Goal: Task Accomplishment & Management: Complete application form

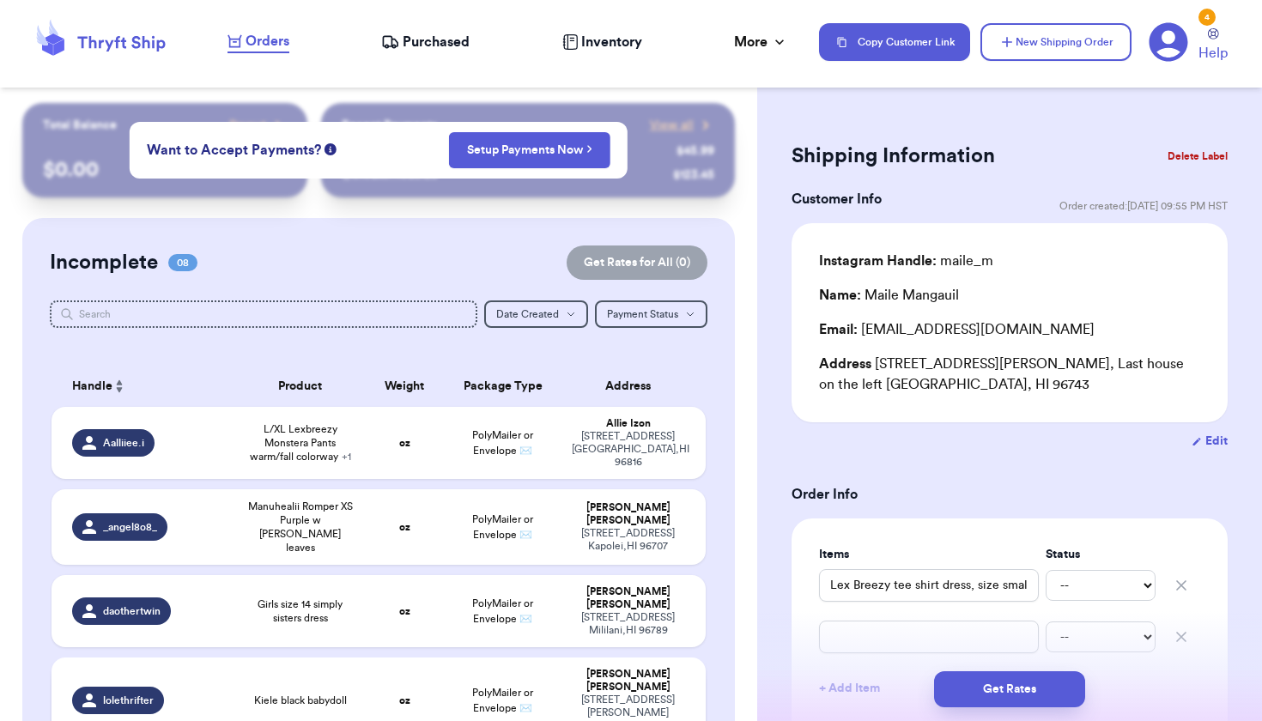
scroll to position [438, 0]
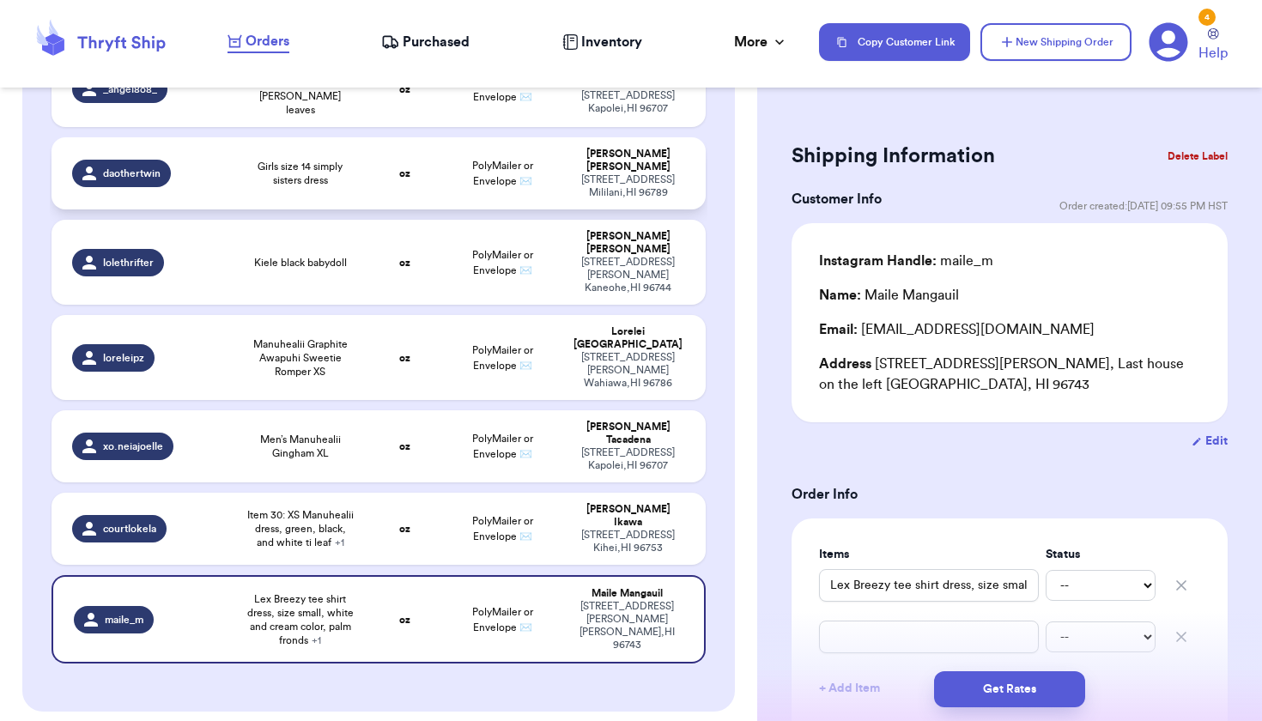
click at [571, 165] on td "[PERSON_NAME] [STREET_ADDRESS]" at bounding box center [632, 173] width 143 height 72
type input "Girls size 14 simply sisters dress"
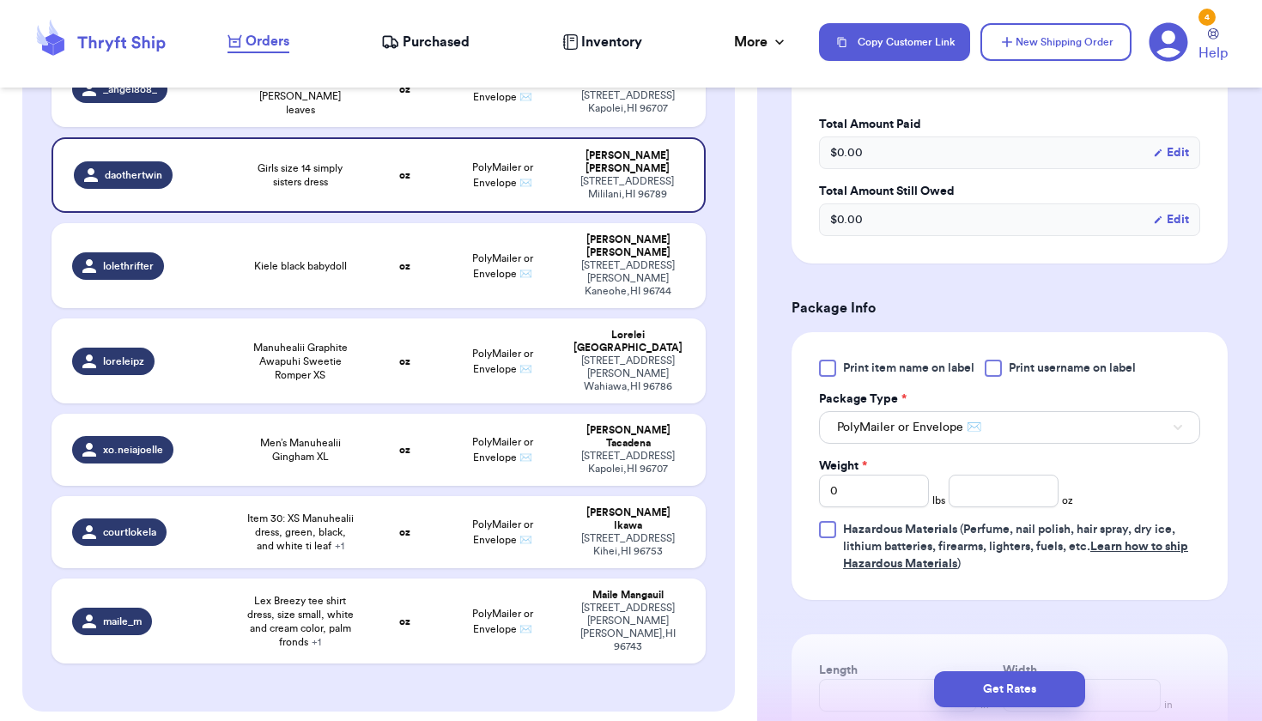
scroll to position [553, 0]
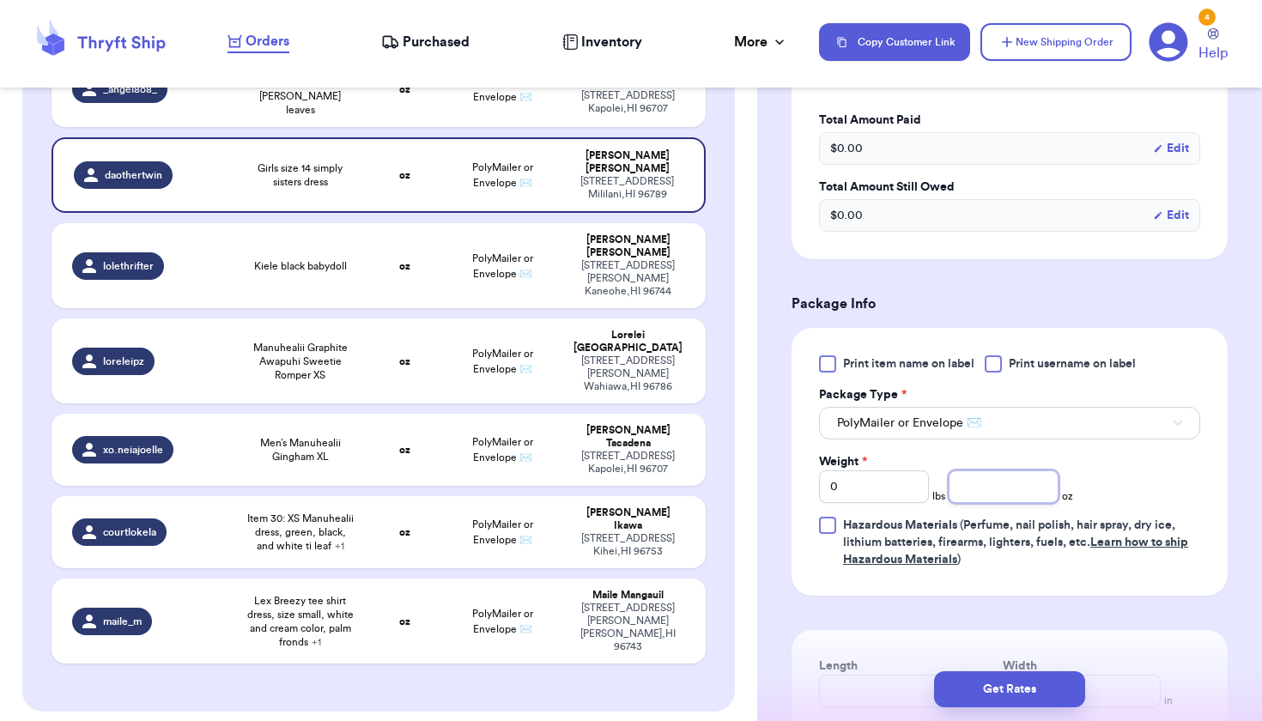
click at [995, 475] on input "number" at bounding box center [1003, 486] width 110 height 33
type input "5"
click at [298, 259] on span "Kiele black babydoll" at bounding box center [300, 266] width 93 height 14
type input "Kiele black babydoll"
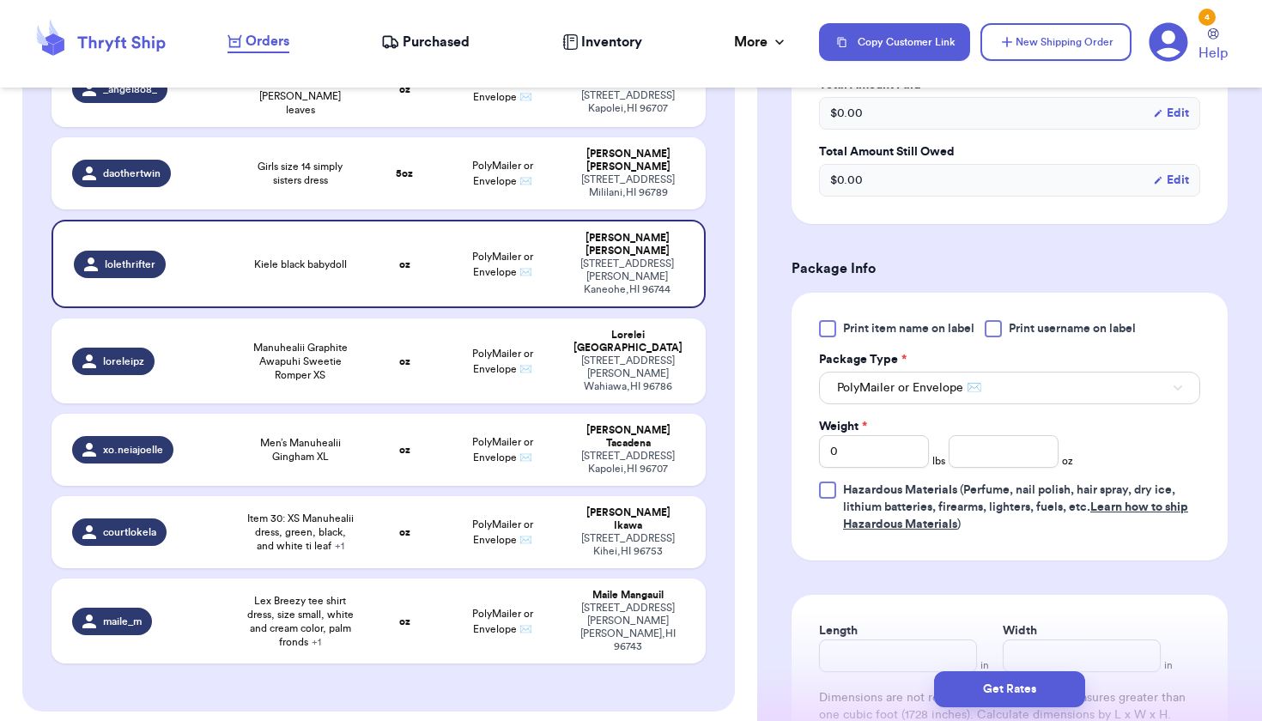
scroll to position [540, 0]
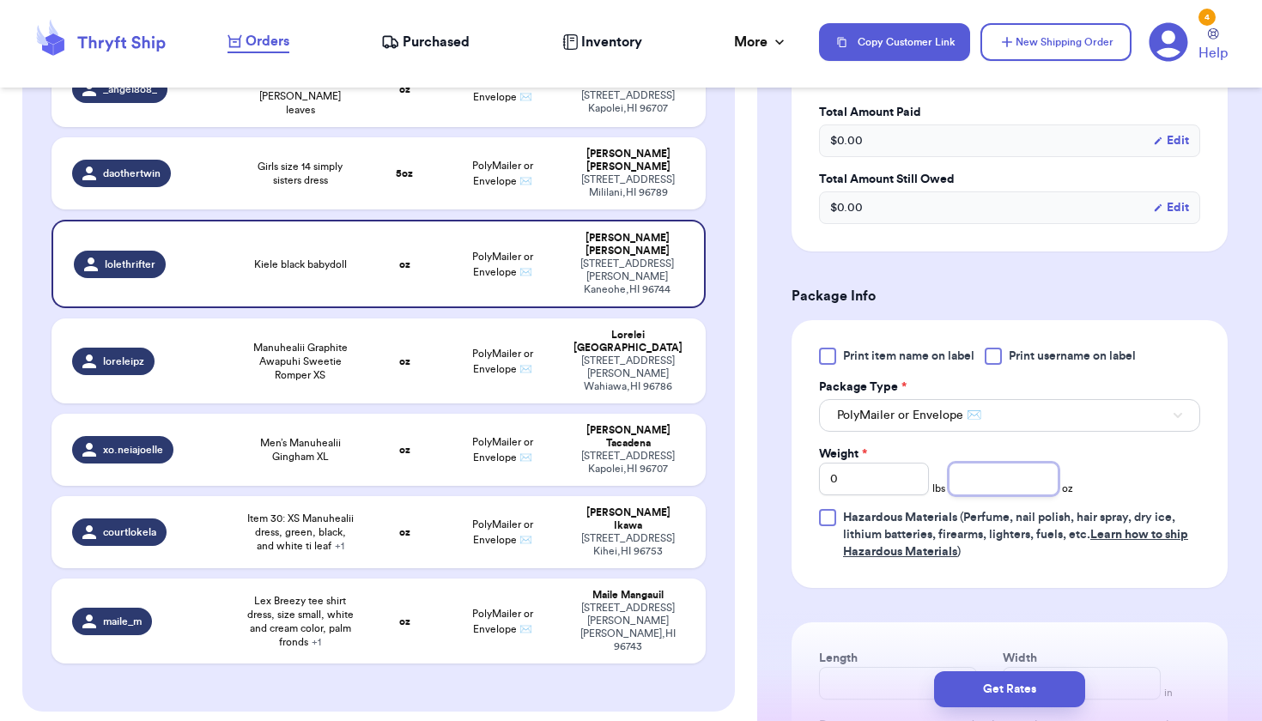
click at [996, 480] on input "number" at bounding box center [1003, 479] width 110 height 33
type input "8"
click at [399, 356] on strong "oz" at bounding box center [404, 361] width 11 height 10
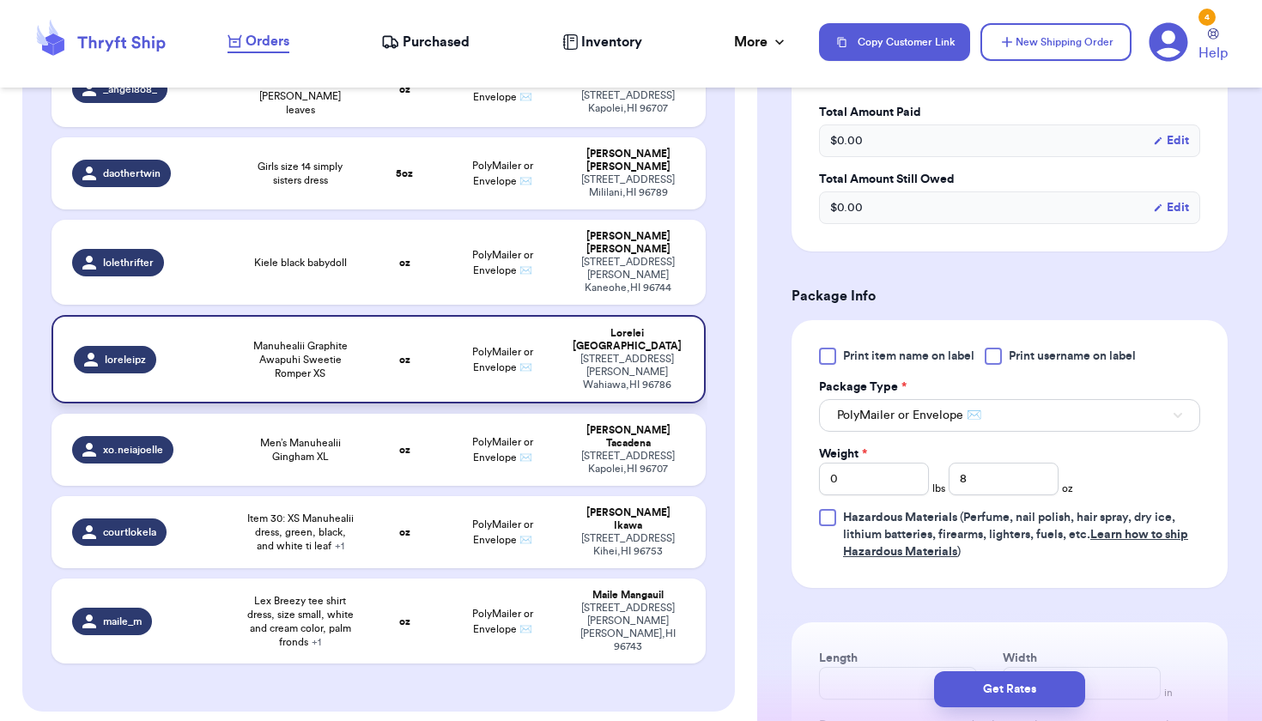
type input "Manuhealii Graphite Awapuhi Sweetie Romper XS"
click at [997, 482] on input "number" at bounding box center [1003, 479] width 110 height 33
type input "6"
click at [668, 450] on div "91-[STREET_ADDRESS]" at bounding box center [628, 463] width 112 height 26
type input "Men’s Manuhealii Gingham XL"
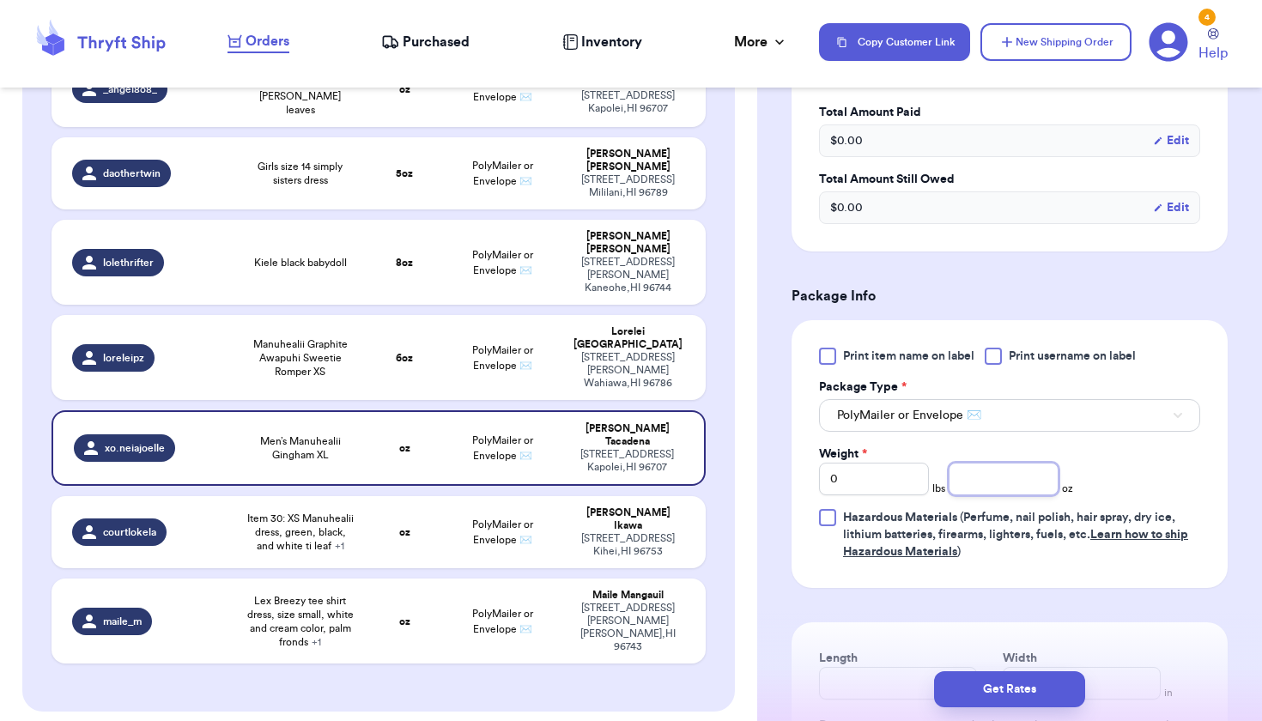
click at [1036, 481] on input "number" at bounding box center [1003, 479] width 110 height 33
type input "9"
click at [294, 512] on span "Item 30: XS Manuhealii dress, green, black, and white ti leaf + 1" at bounding box center [300, 532] width 110 height 41
type input "Item 30: XS Manuhealii dress, green, black, and white ti leaf"
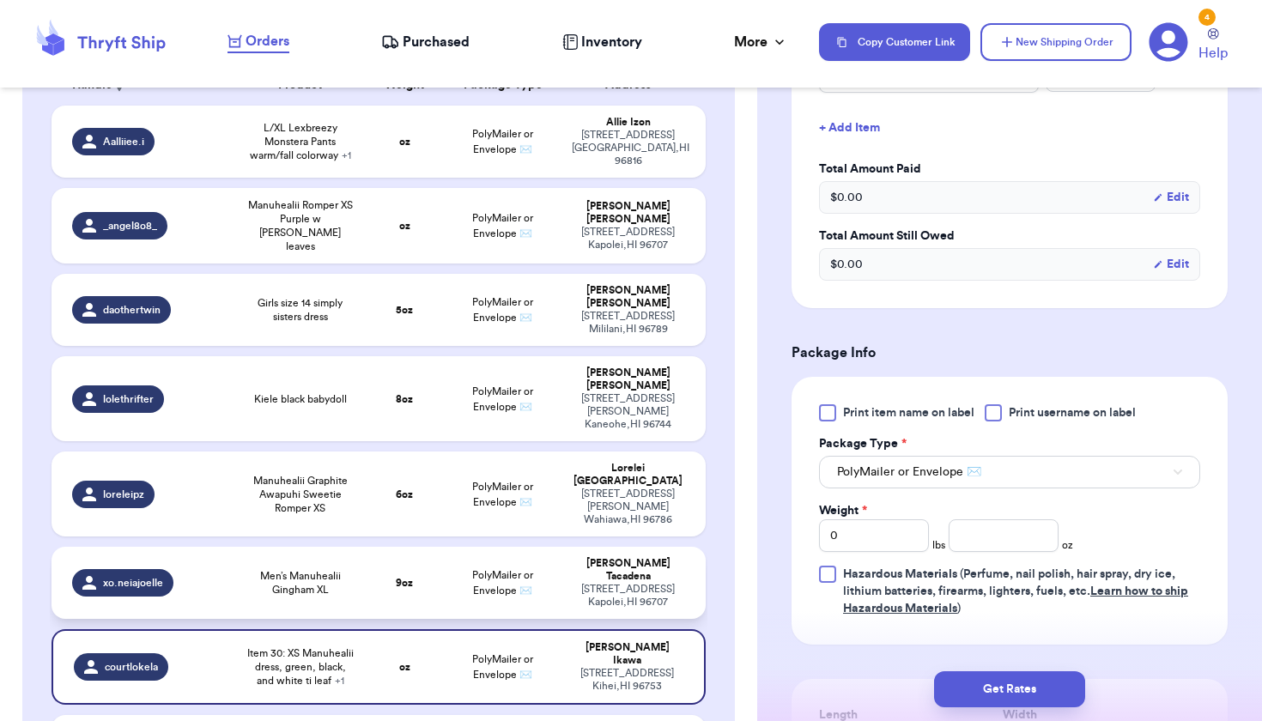
scroll to position [298, 0]
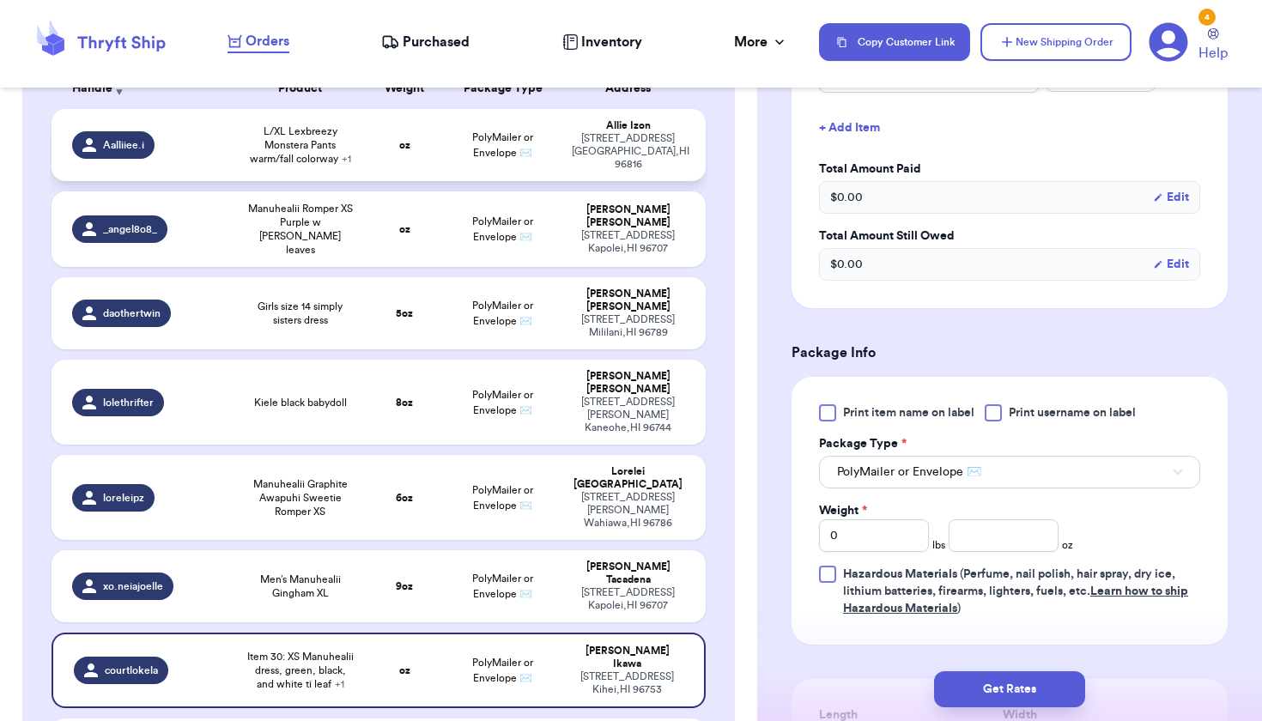
click at [300, 160] on span "L/XL Lexbreezy Monstera Pants warm/fall colorway + 1" at bounding box center [300, 144] width 110 height 41
type input "L/XL Lexbreezy Monstera Pants warm/fall colorway"
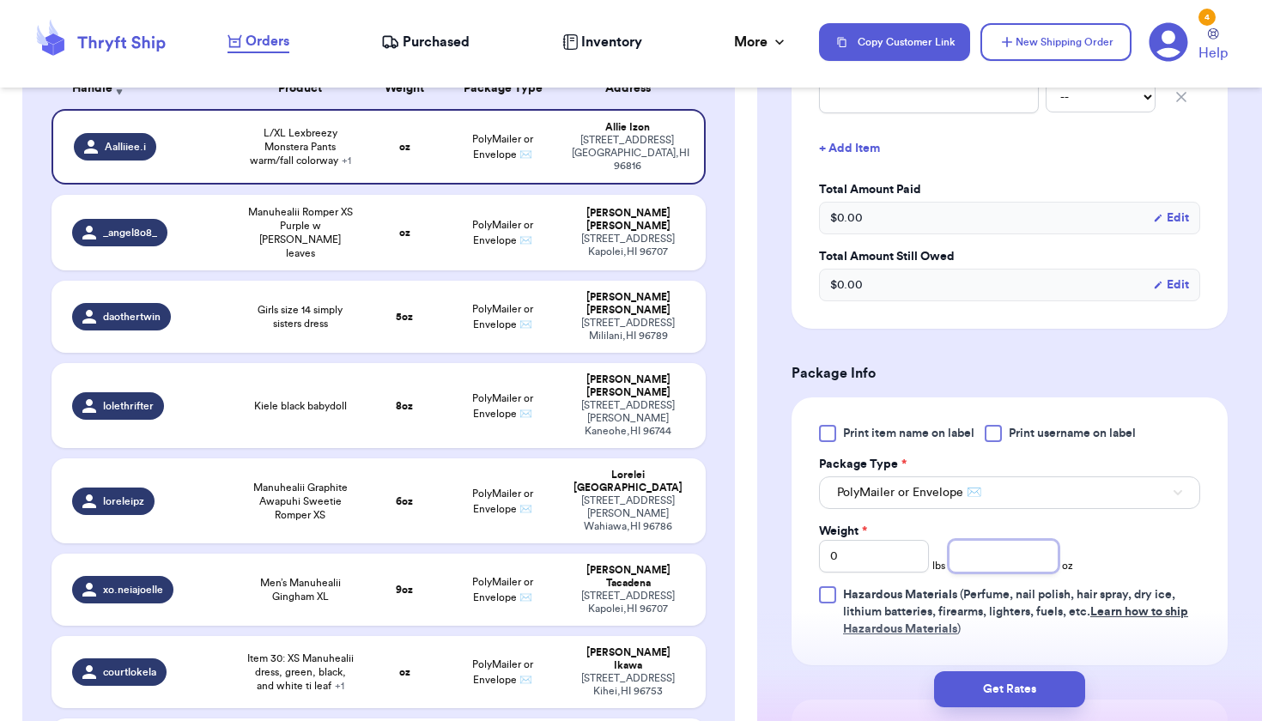
click at [1020, 548] on input "number" at bounding box center [1003, 556] width 110 height 33
type input "9"
click at [393, 257] on table "Handle Product Weight Package Type Address Aalliiee.i L/XL Lexbreezy Monstera P…" at bounding box center [378, 441] width 657 height 767
click at [393, 233] on td "oz" at bounding box center [405, 233] width 78 height 76
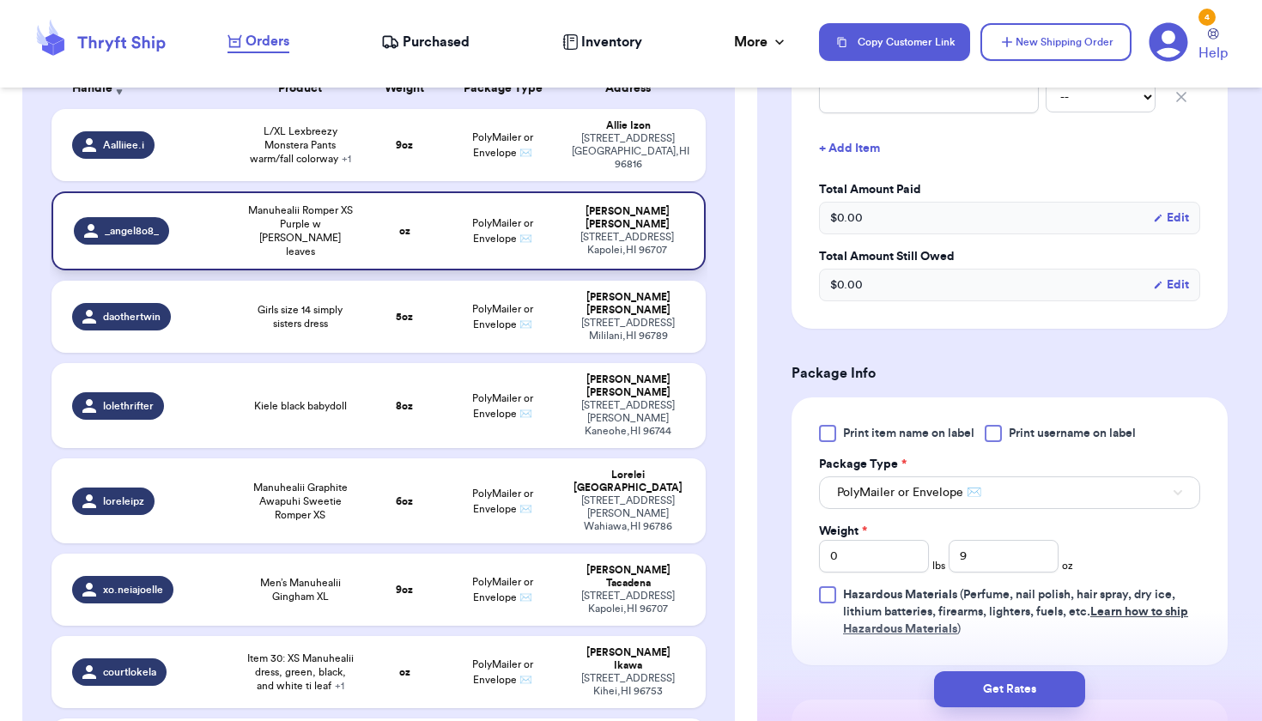
type input "Manuhealii Romper XS Purple w [PERSON_NAME] leaves"
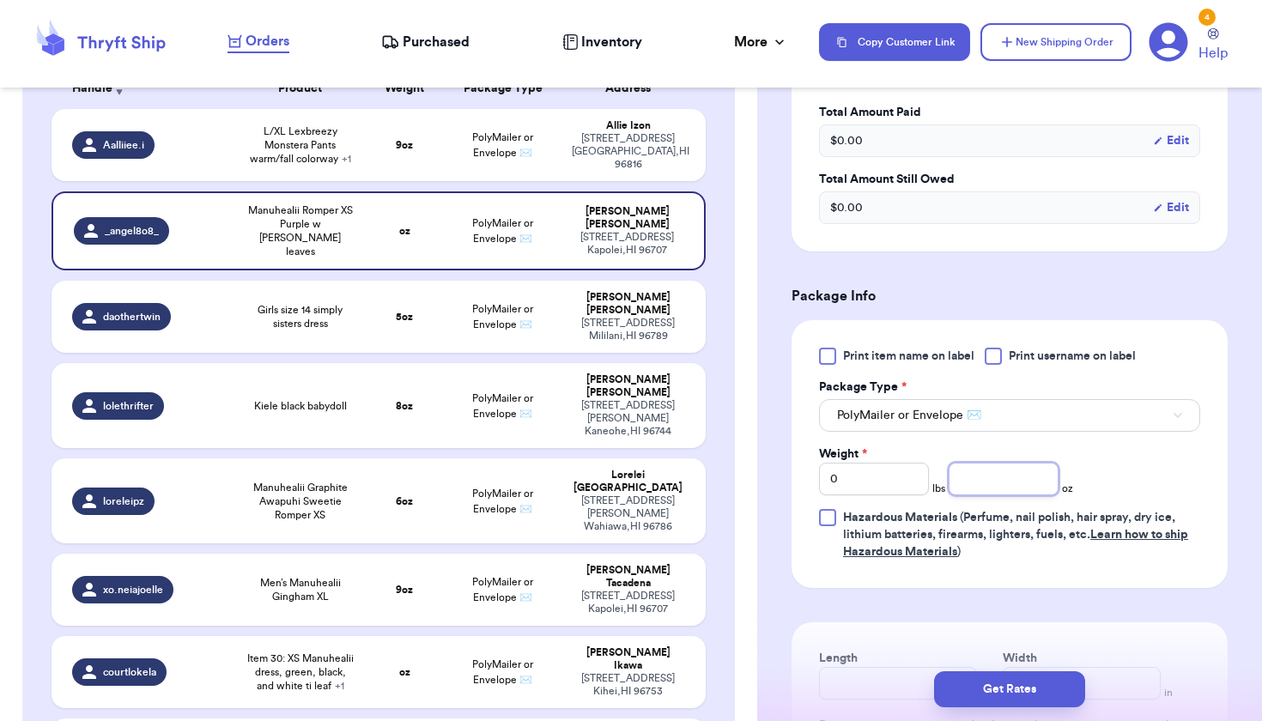
click at [998, 472] on input "number" at bounding box center [1003, 479] width 110 height 33
type input "6"
click at [650, 590] on div "91-[STREET_ADDRESS]" at bounding box center [628, 603] width 112 height 26
type input "Men’s Manuhealii Gingham XL"
type input "9"
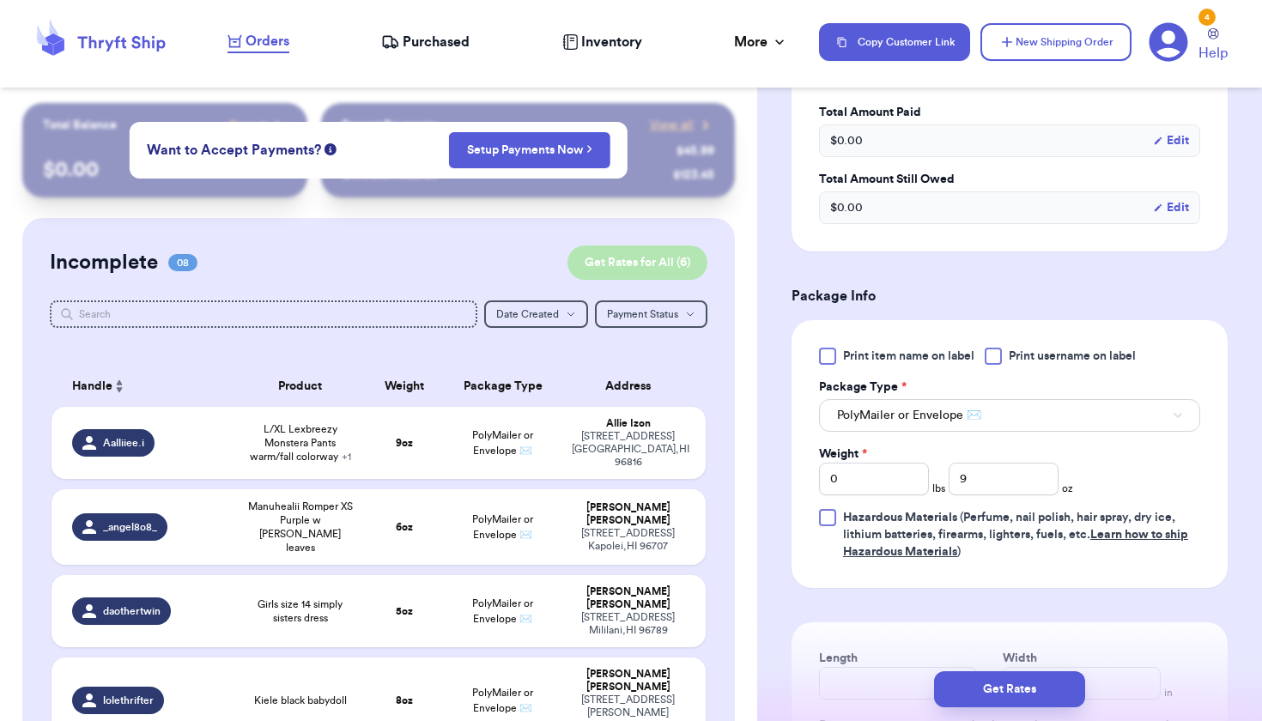
scroll to position [0, 0]
click at [627, 263] on button "Get Rates for All ( 6 )" at bounding box center [637, 262] width 140 height 34
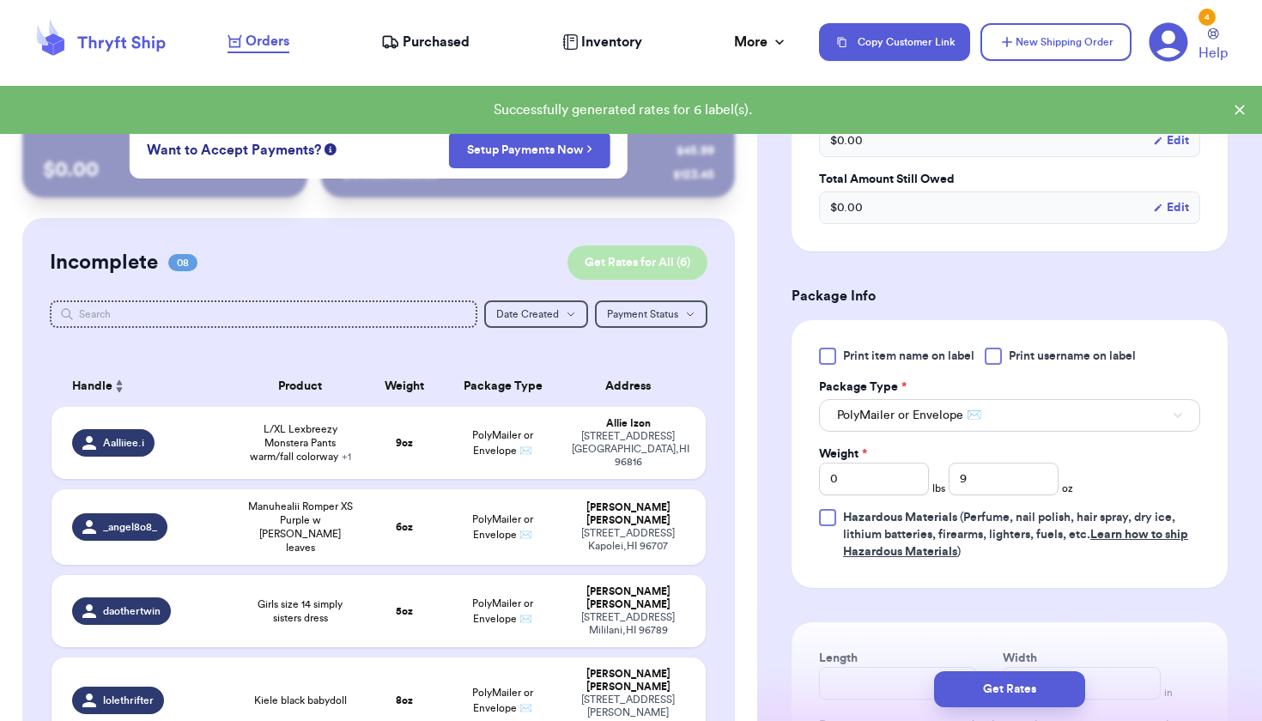
checkbox input "true"
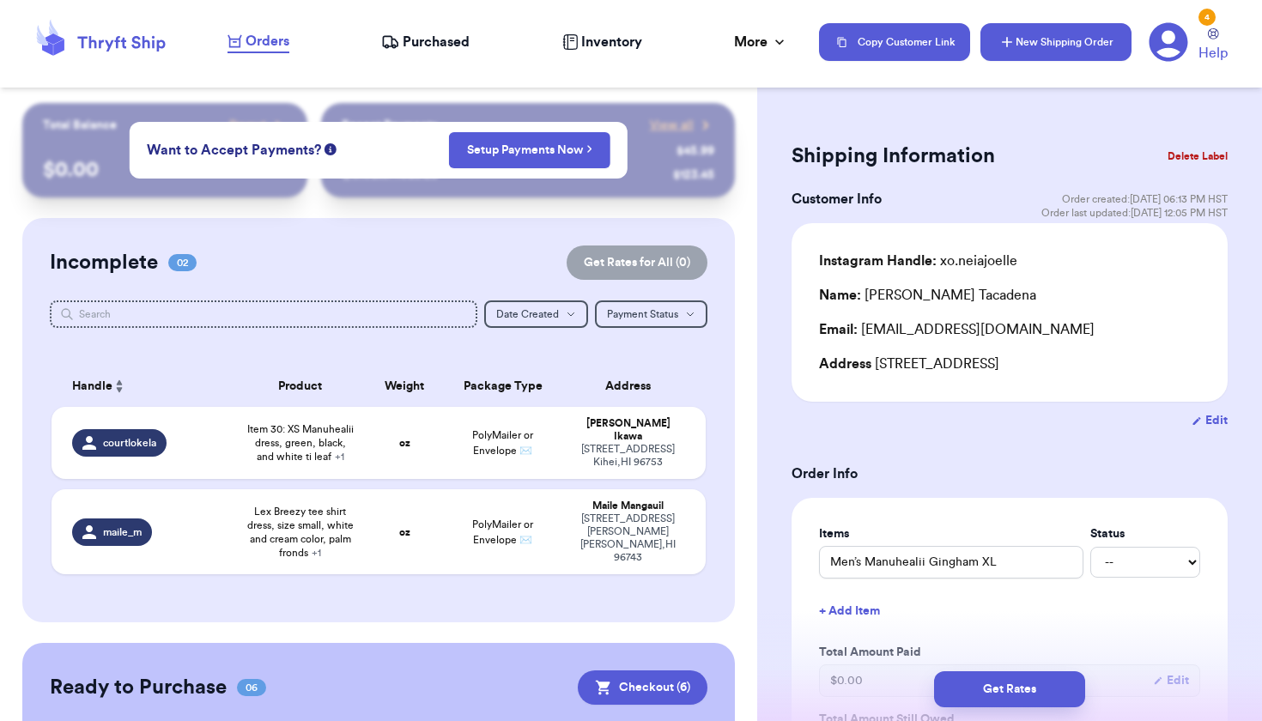
click at [1040, 51] on button "New Shipping Order" at bounding box center [1055, 42] width 151 height 38
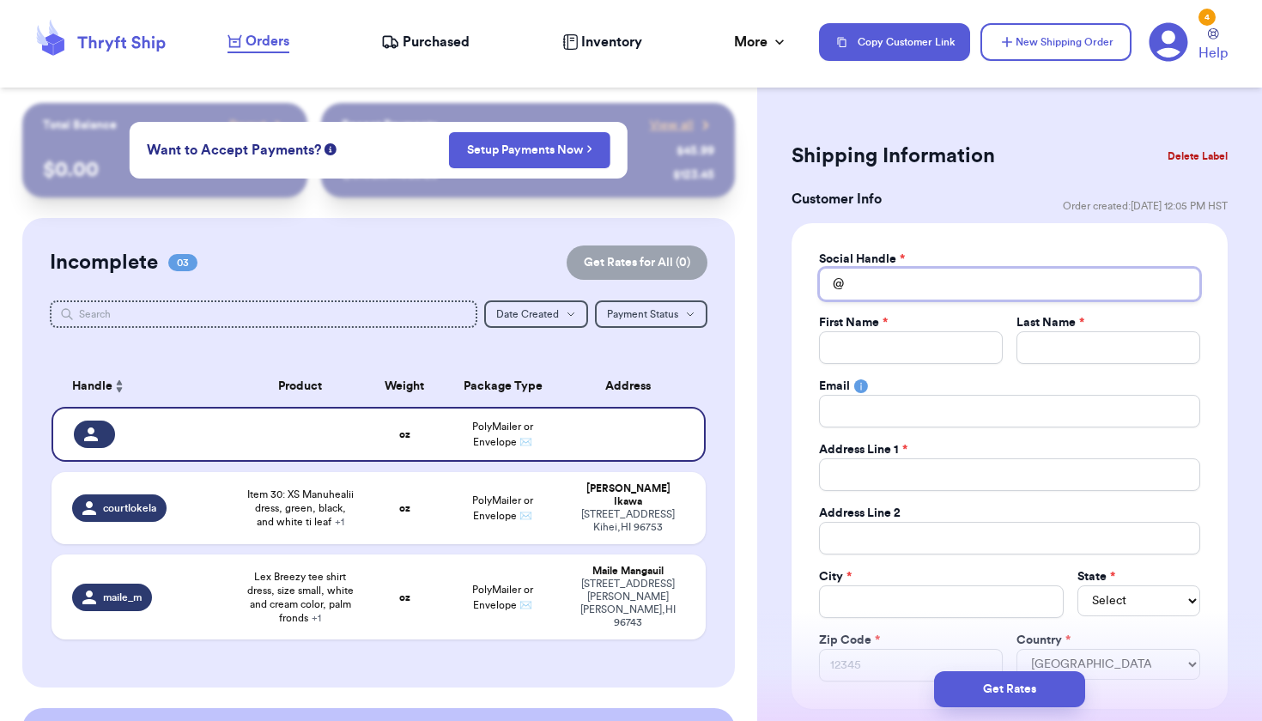
click at [944, 285] on input "Total Amount Paid" at bounding box center [1009, 284] width 381 height 33
type input "k"
type input "ka"
type input "kap"
type input "kapu"
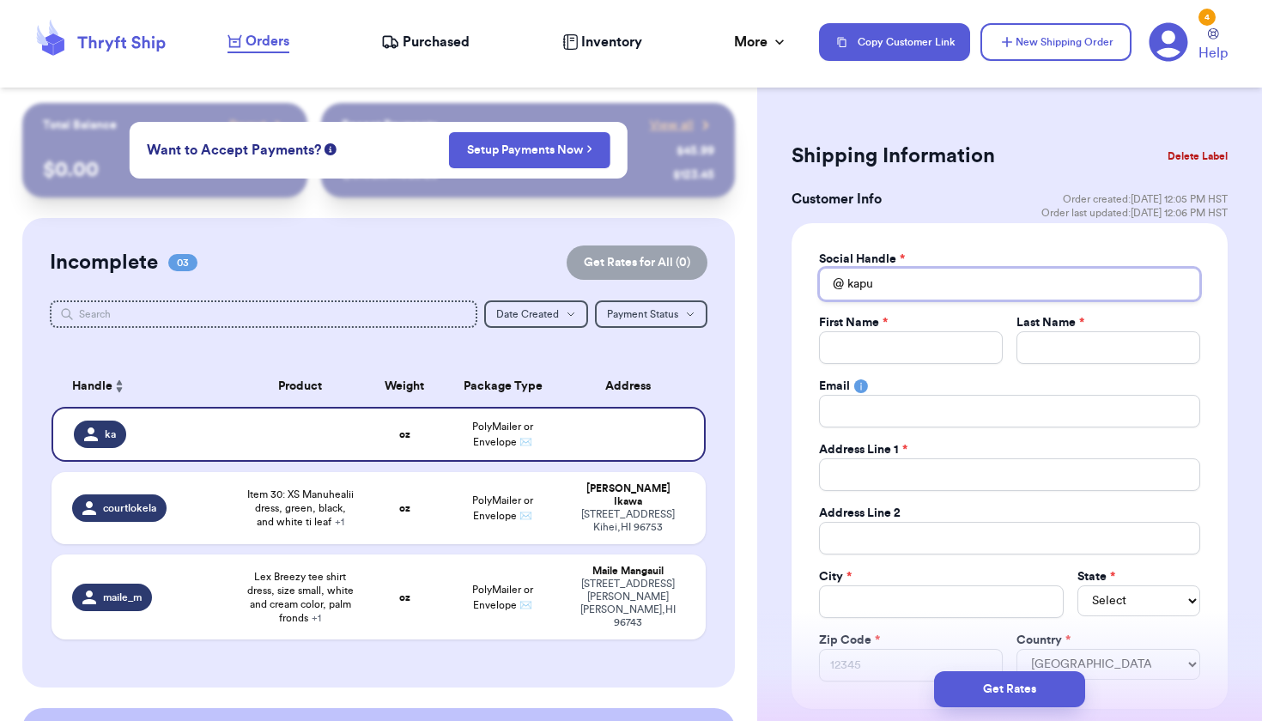
type input "kapua"
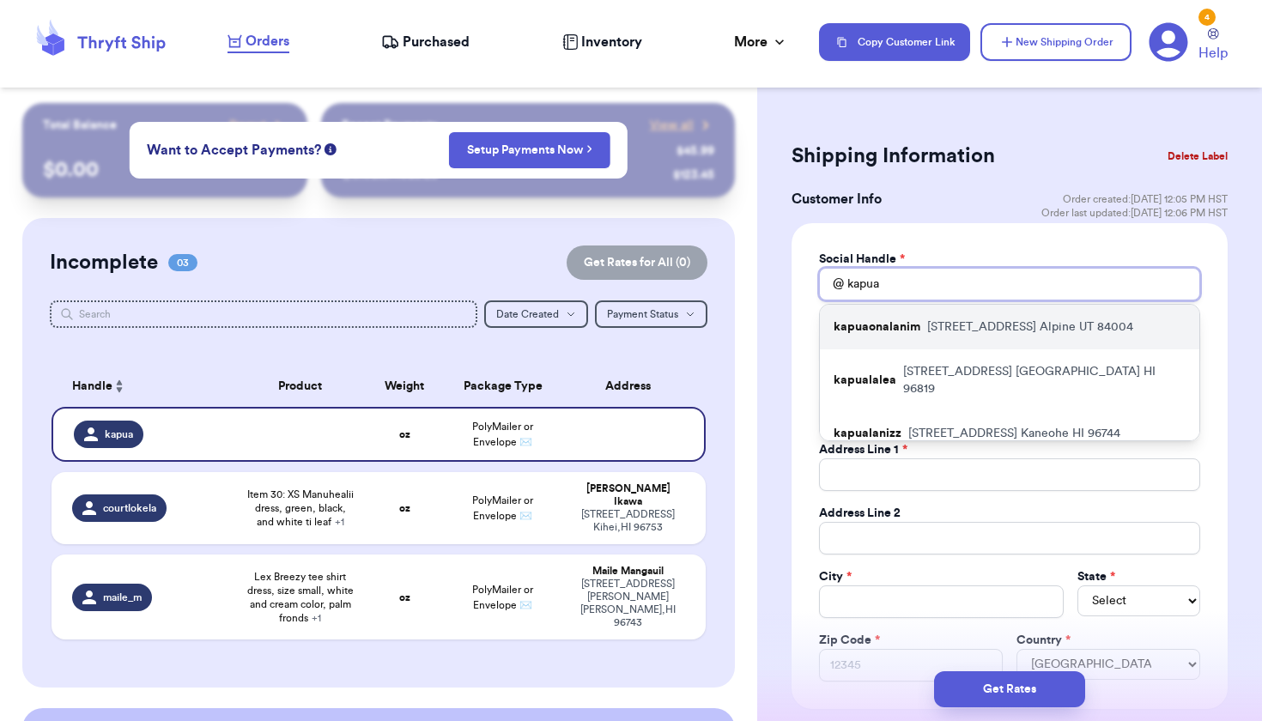
type input "kapua"
click at [968, 317] on div "kapuaonalanim [STREET_ADDRESS]" at bounding box center [1009, 327] width 379 height 45
type input "kapuaonalanim"
type input "Kapuaonalani"
type input "Makuakane"
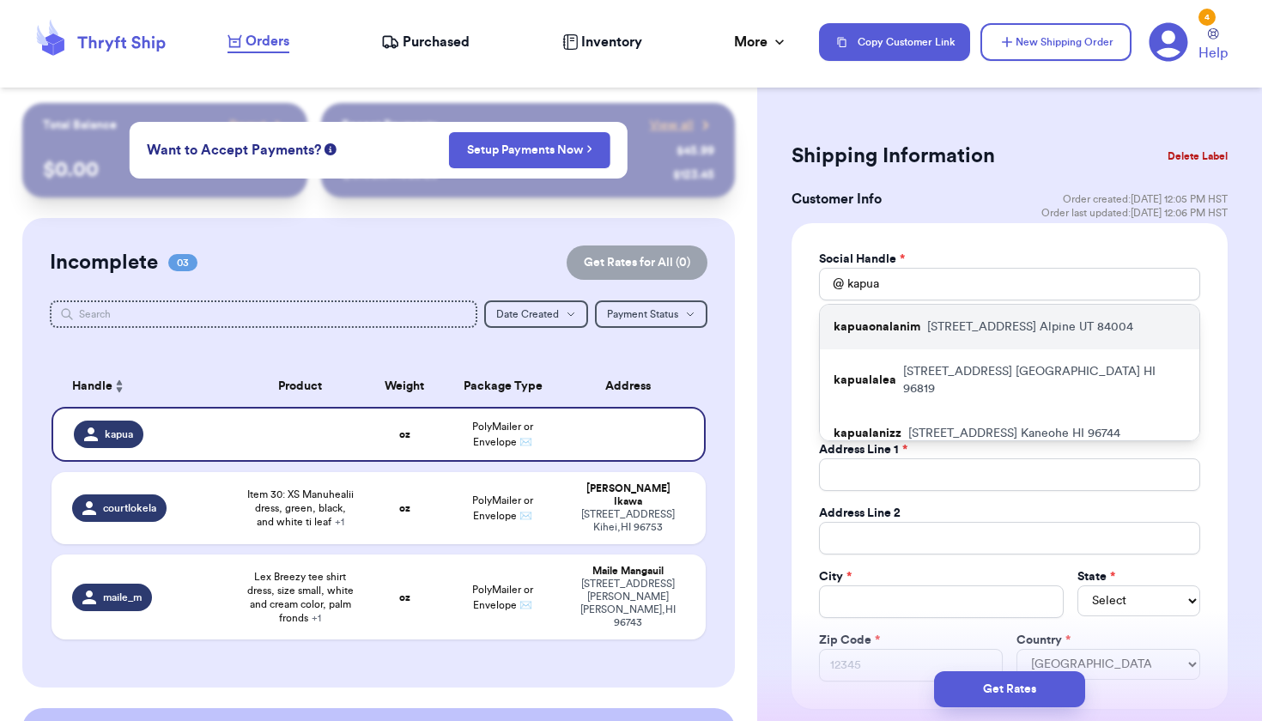
type input "[EMAIL_ADDRESS]"
type input "[STREET_ADDRESS]"
type input "Alpine"
select select "UT"
type input "84004"
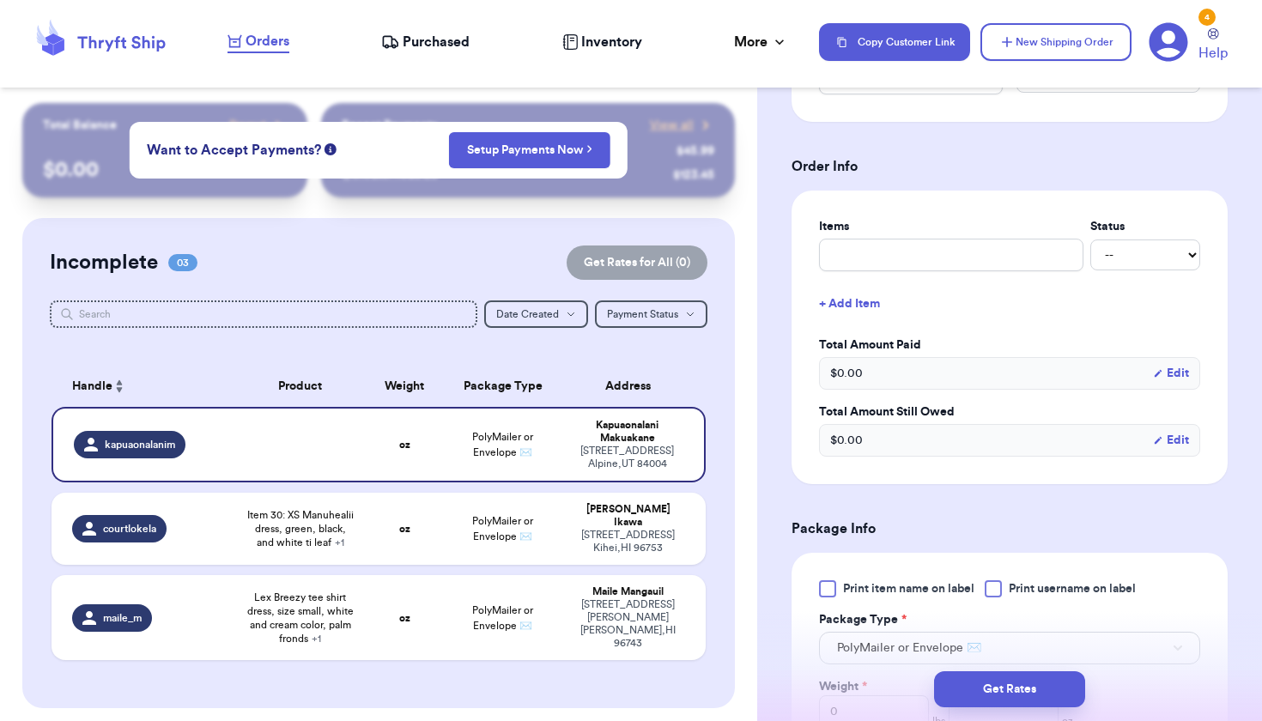
scroll to position [693, 0]
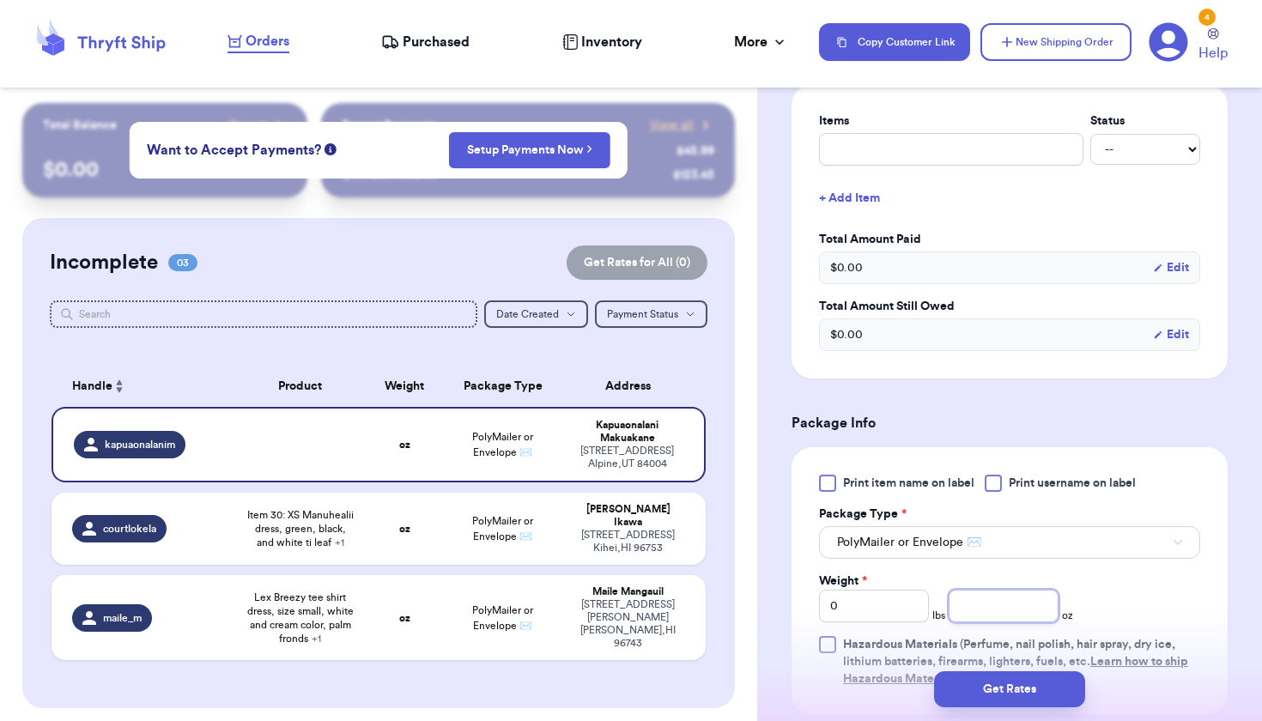
click at [966, 603] on input "number" at bounding box center [1003, 606] width 110 height 33
type input "15"
click at [669, 511] on td "[PERSON_NAME] [STREET_ADDRESS]" at bounding box center [632, 529] width 143 height 72
type input "Item 30: XS Manuhealii dress, green, black, and white ti leaf"
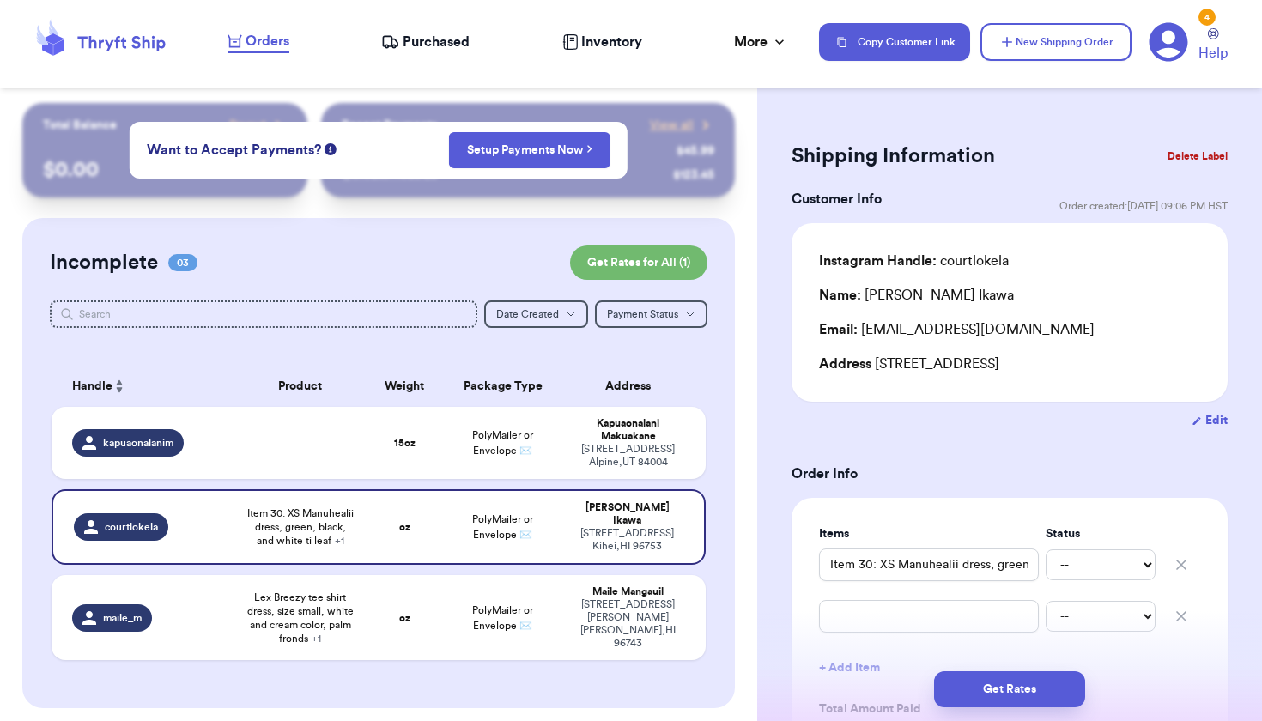
scroll to position [0, 0]
click at [657, 463] on div "[STREET_ADDRESS]" at bounding box center [628, 456] width 112 height 26
type input "15"
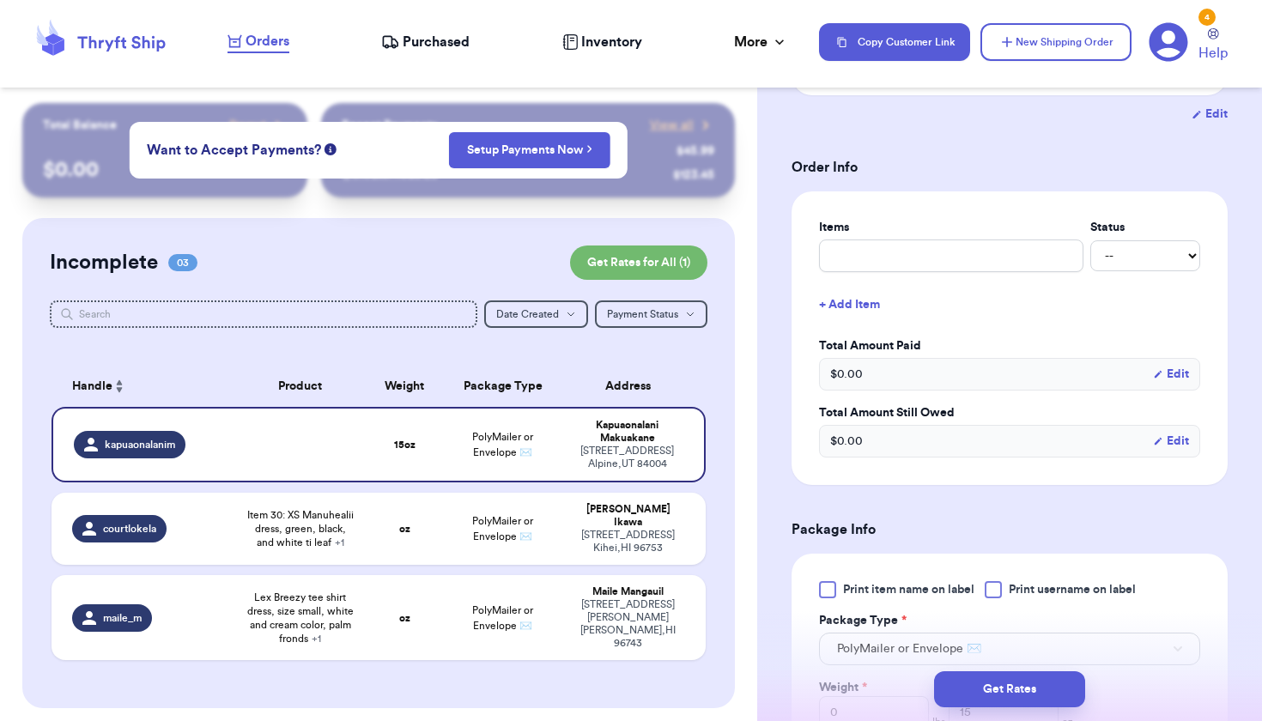
scroll to position [288, 0]
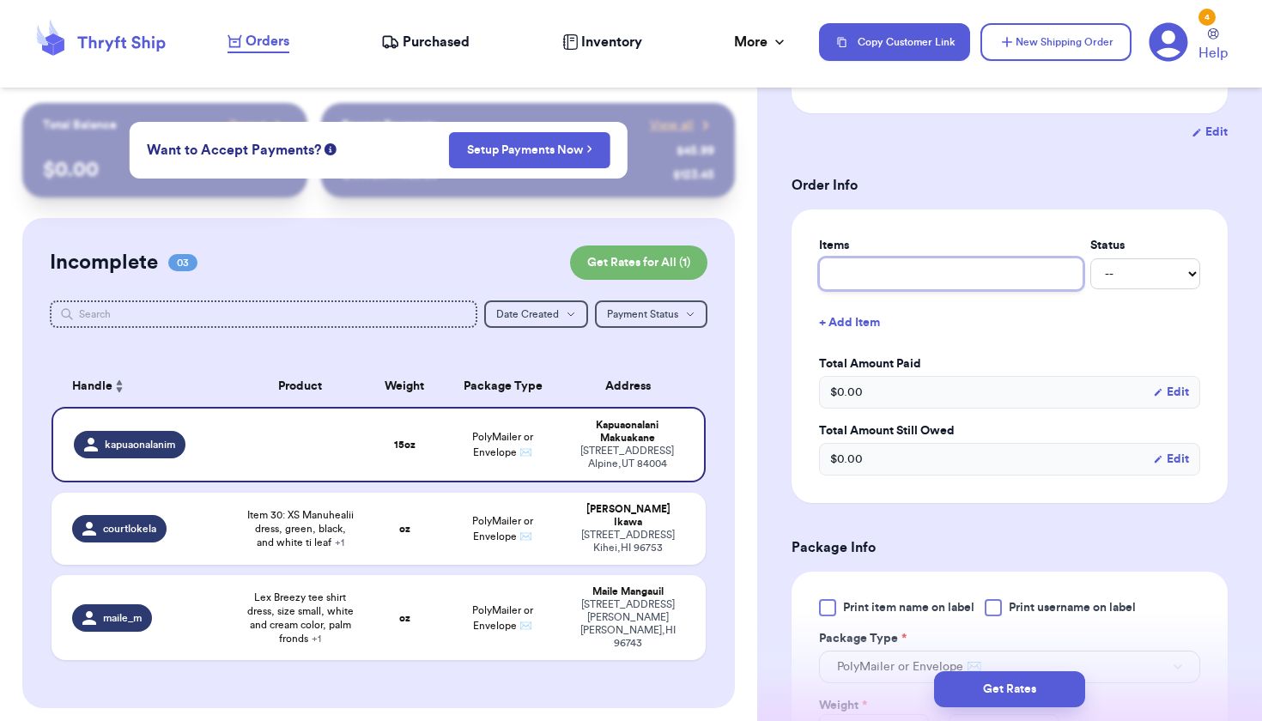
click at [863, 286] on input "text" at bounding box center [951, 274] width 264 height 33
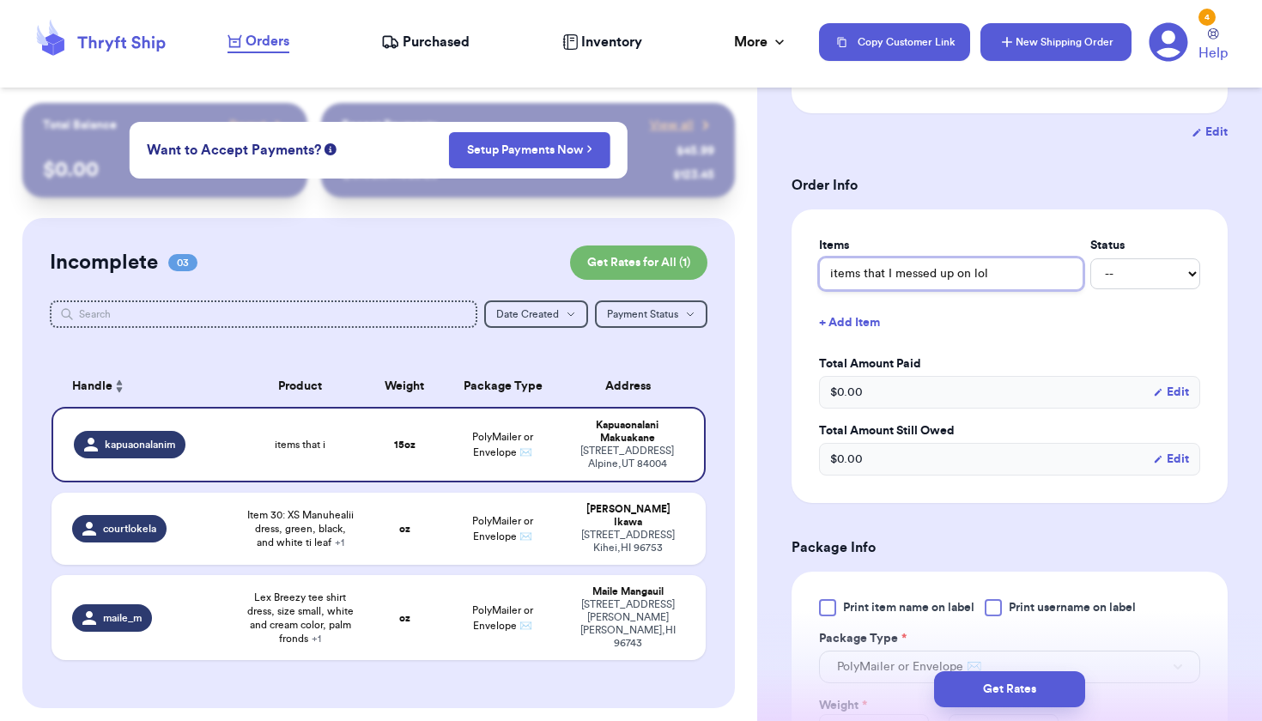
type input "items that I messed up on lol"
click at [1064, 39] on button "New Shipping Order" at bounding box center [1055, 42] width 151 height 38
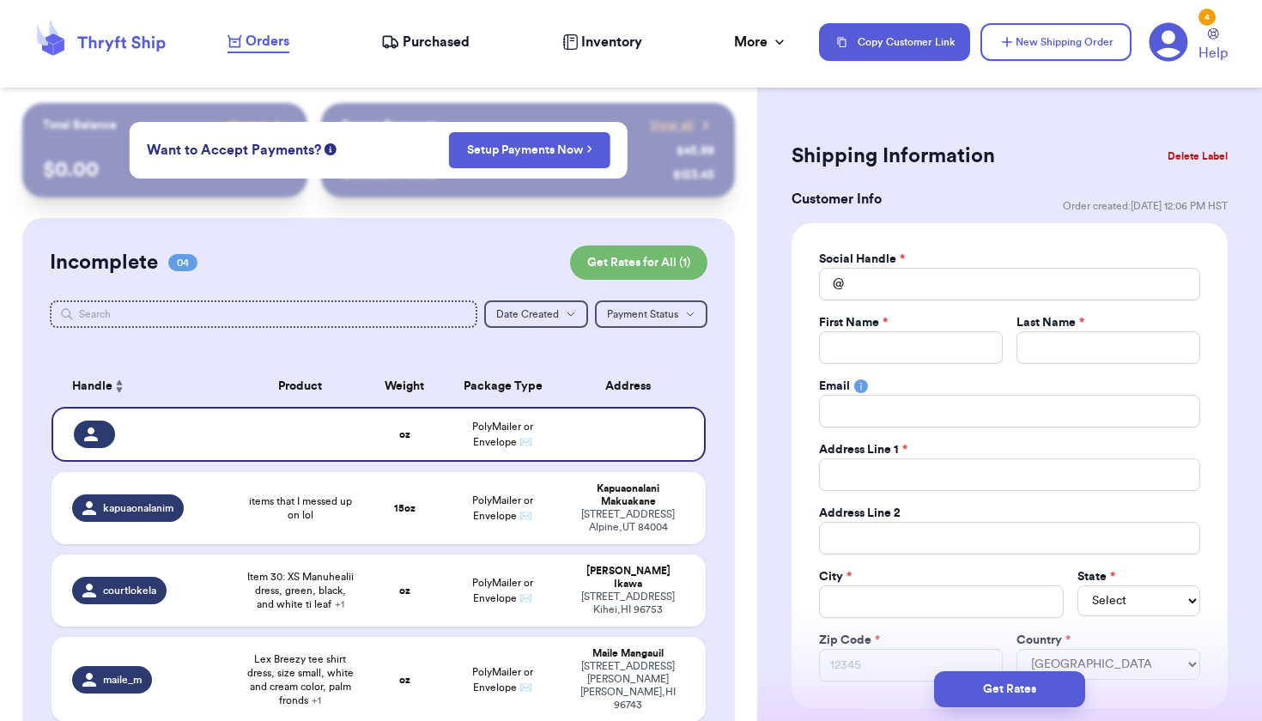
scroll to position [0, 0]
click at [863, 286] on input "Total Amount Paid" at bounding box center [1009, 284] width 381 height 33
type input "m"
type input "ma"
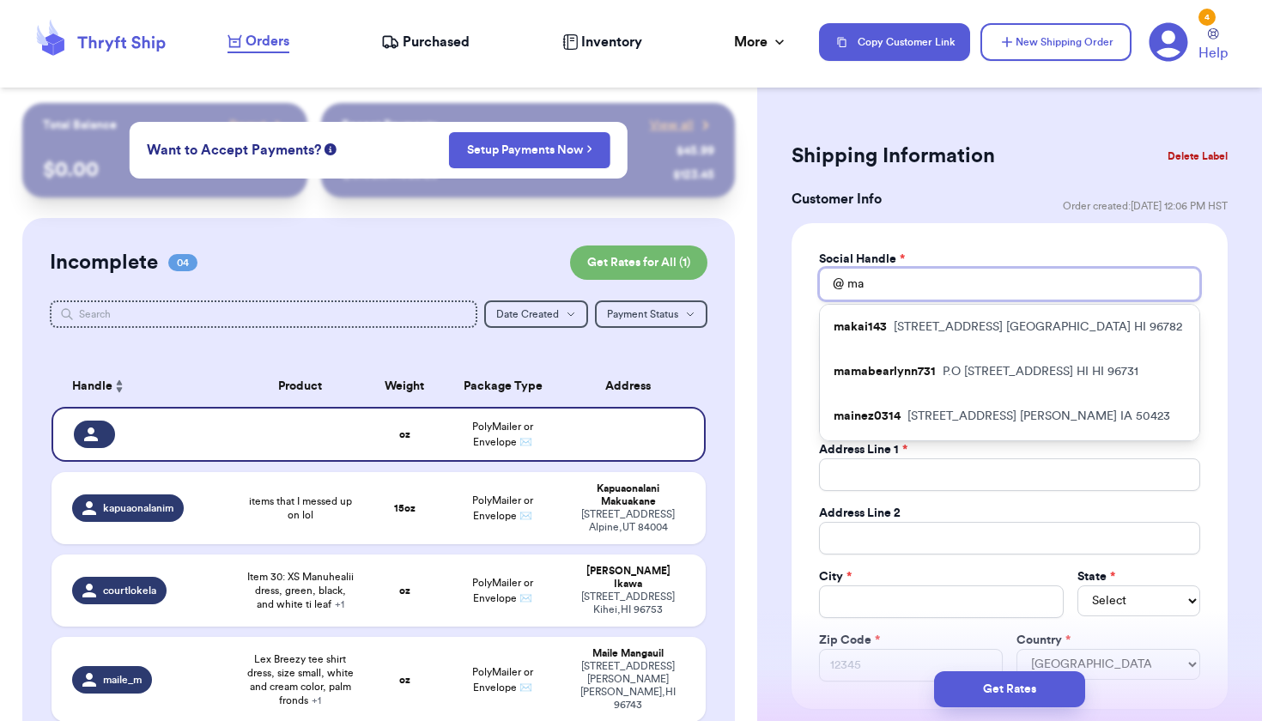
type input "mau"
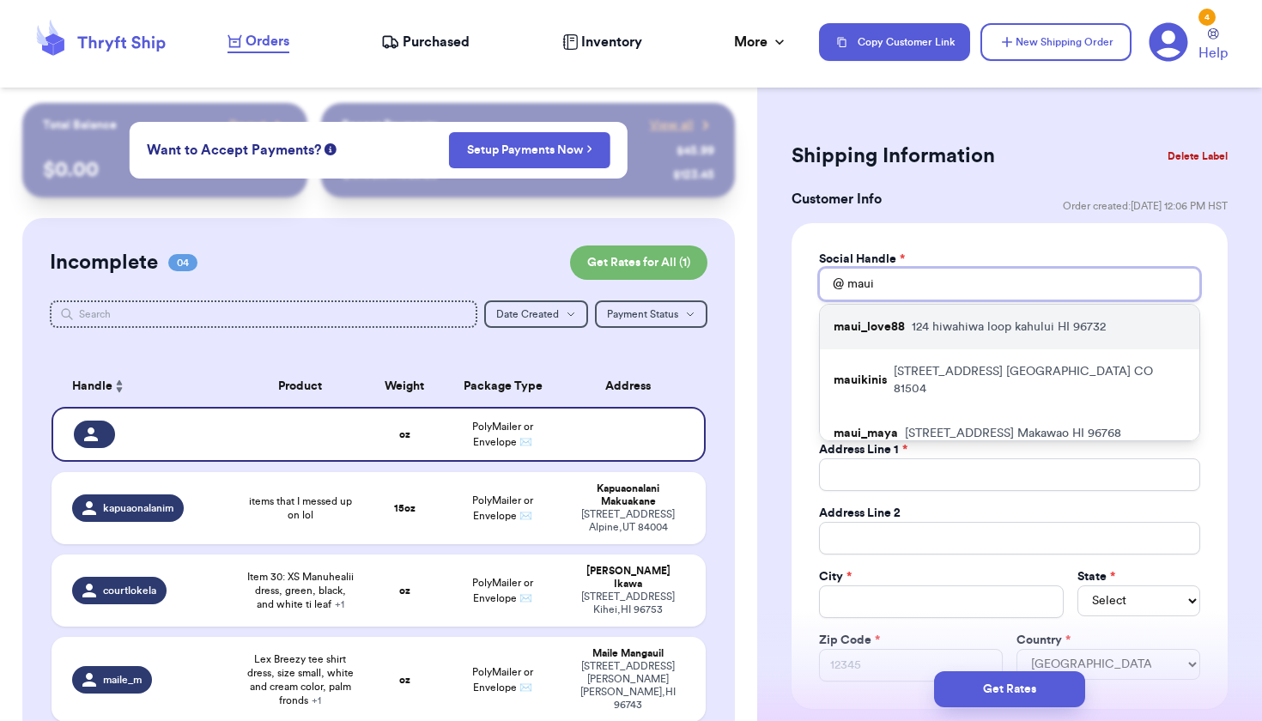
type input "maui"
click at [877, 339] on div "maui_love88 124 hiwahiwa loop kahului HI 96732" at bounding box center [1009, 327] width 379 height 45
type input "maui_love88"
type input "[PERSON_NAME]"
type input "bren"
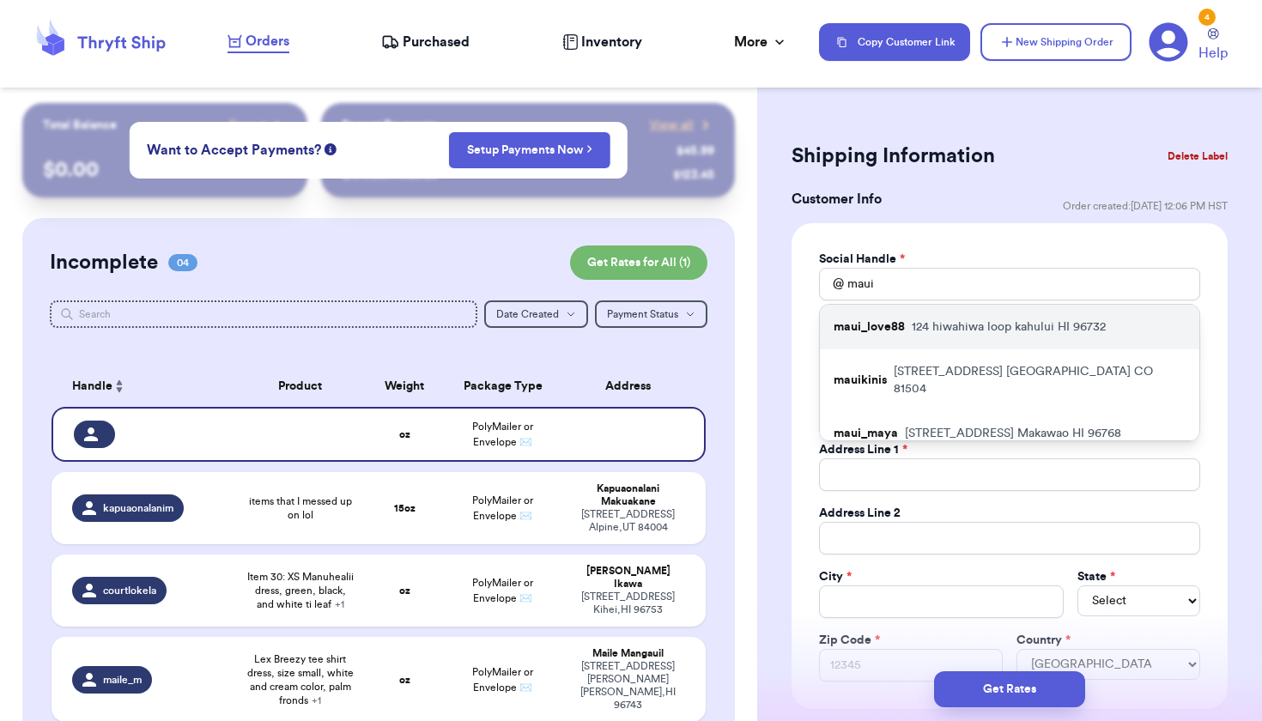
type input "[EMAIL_ADDRESS][US_STATE][DOMAIN_NAME]"
type input "124 hiwahiwa loop"
type input "kahului"
select select "HI"
type input "96732"
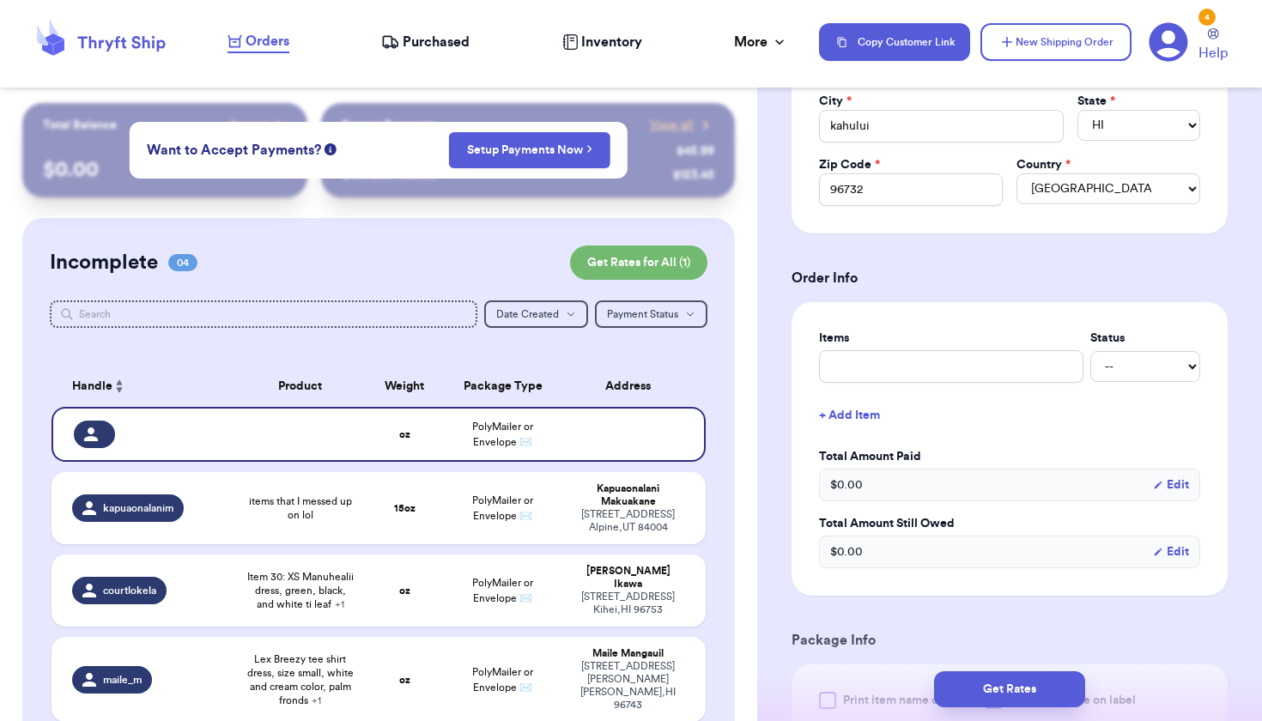
scroll to position [483, 0]
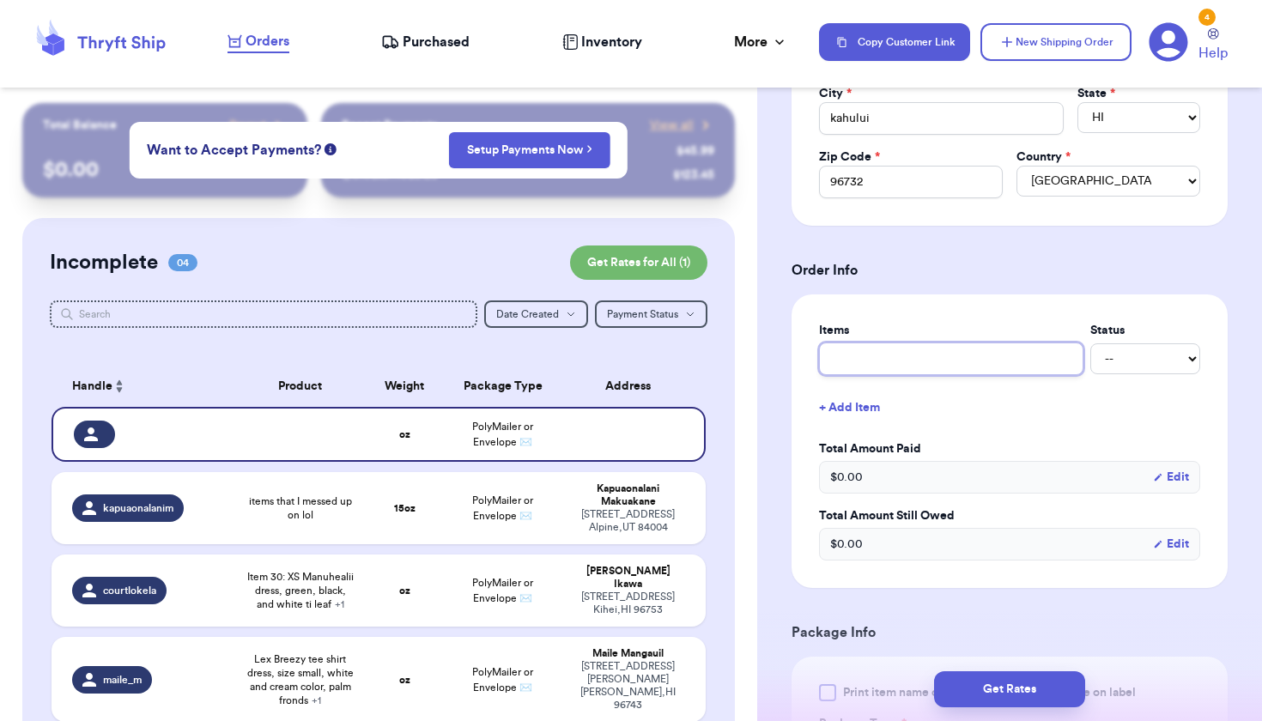
type input "l"
type input "lo"
type input "lol"
type input "lo"
type input "l"
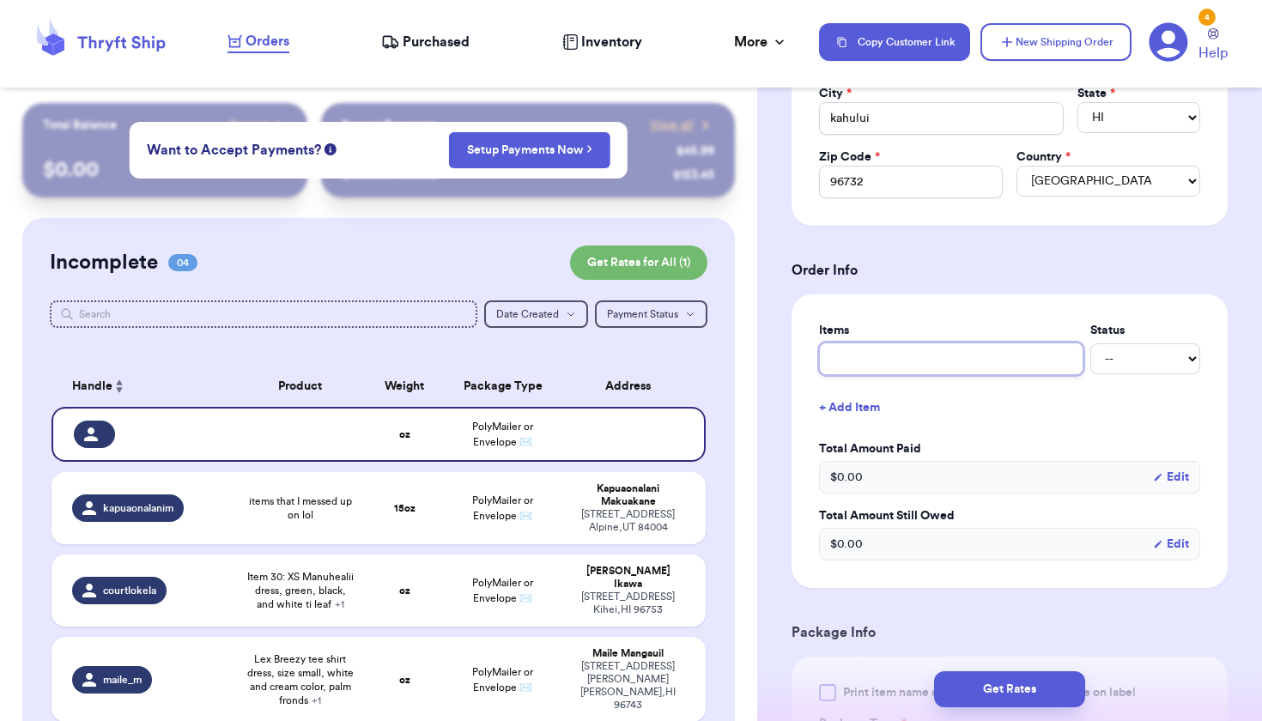
type input "l"
type input "lo"
type input "l"
type input "le"
type input "lei"
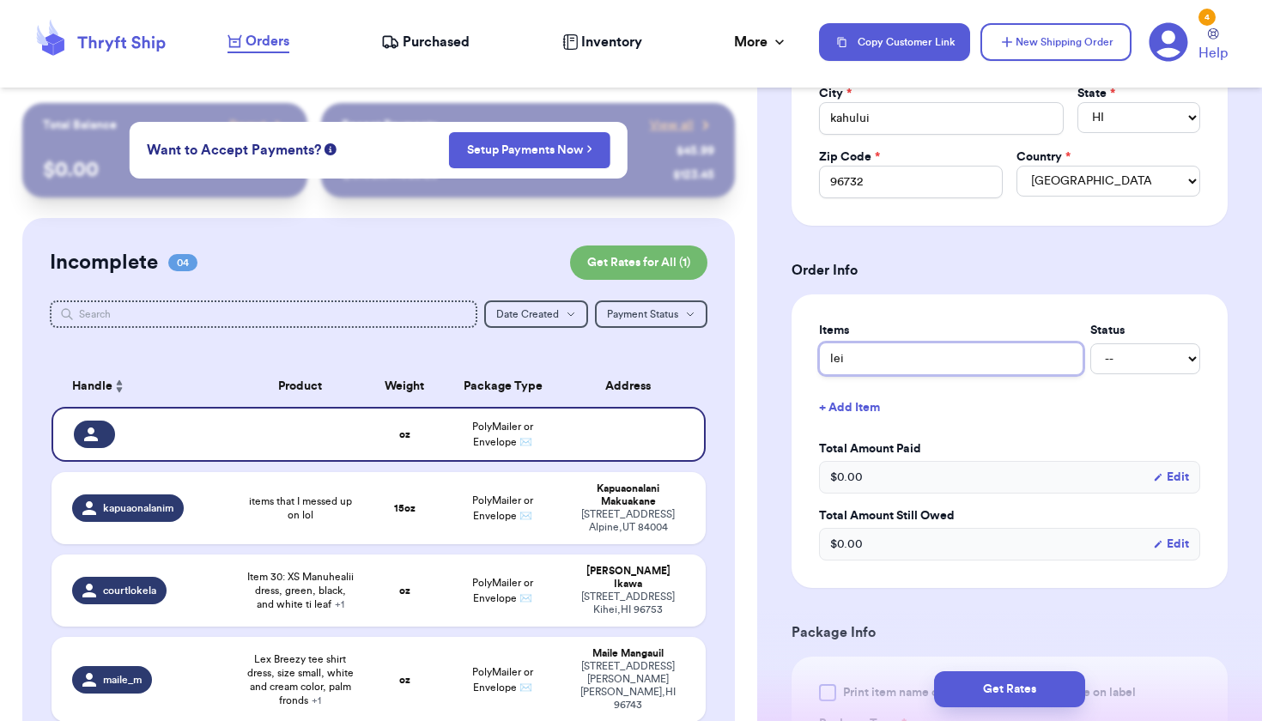
type input "lei"
type input "lei p"
type input "lei pa"
type input "[PERSON_NAME]"
type input "lei pant"
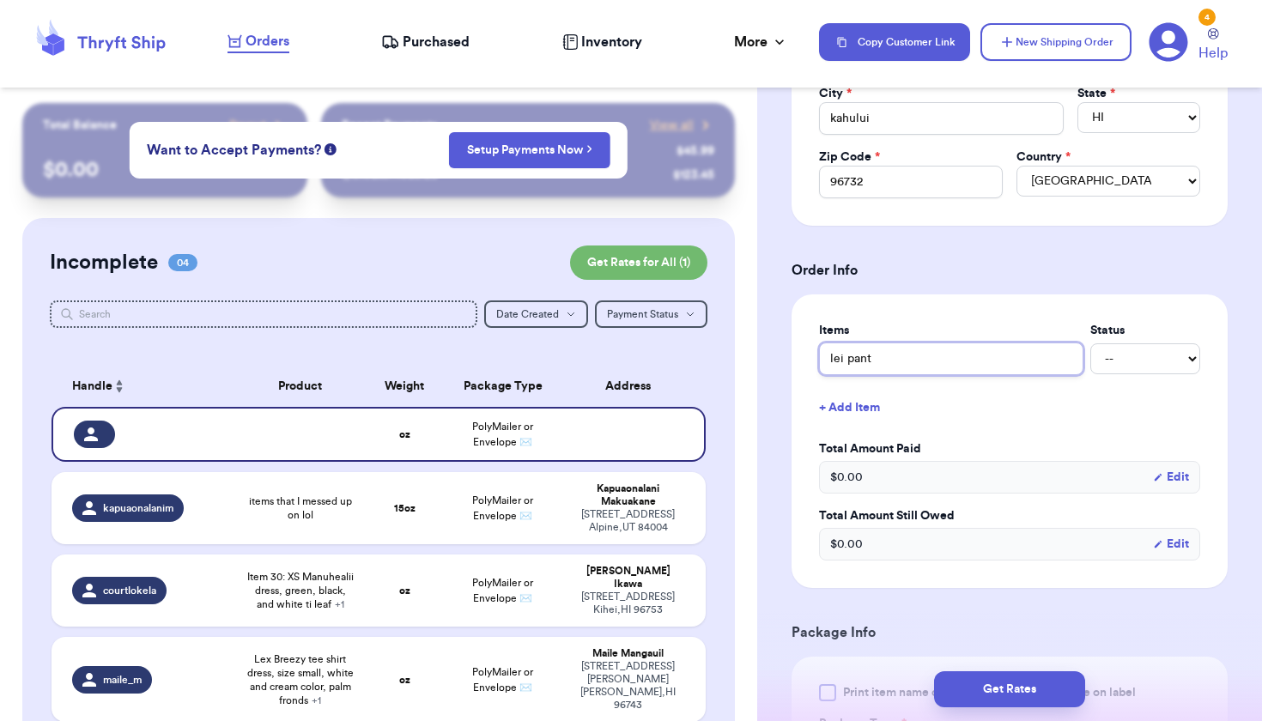
type input "lei pants"
click at [599, 534] on div "[STREET_ADDRESS]" at bounding box center [628, 521] width 112 height 26
type input "items that I messed up on lol"
type input "15"
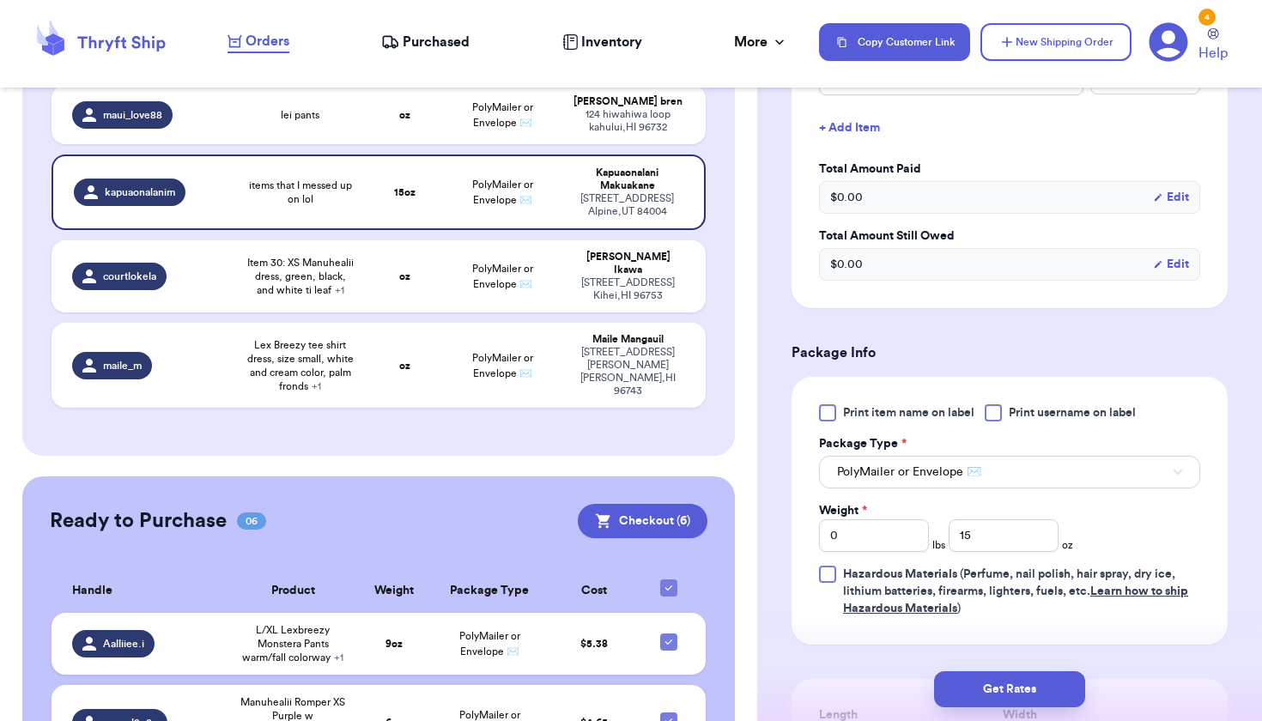
scroll to position [320, 0]
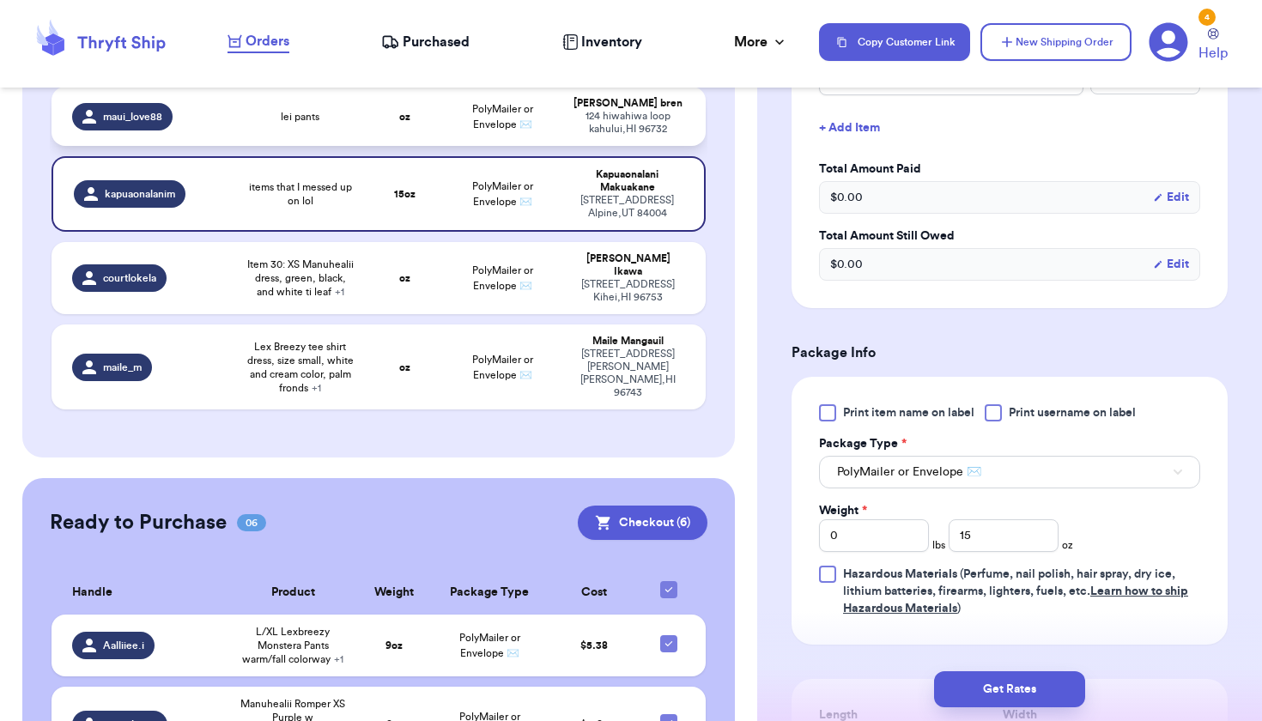
click at [638, 131] on div "124 hiwahiwa loop kahului , HI 96732" at bounding box center [628, 123] width 112 height 26
type input "lei pants"
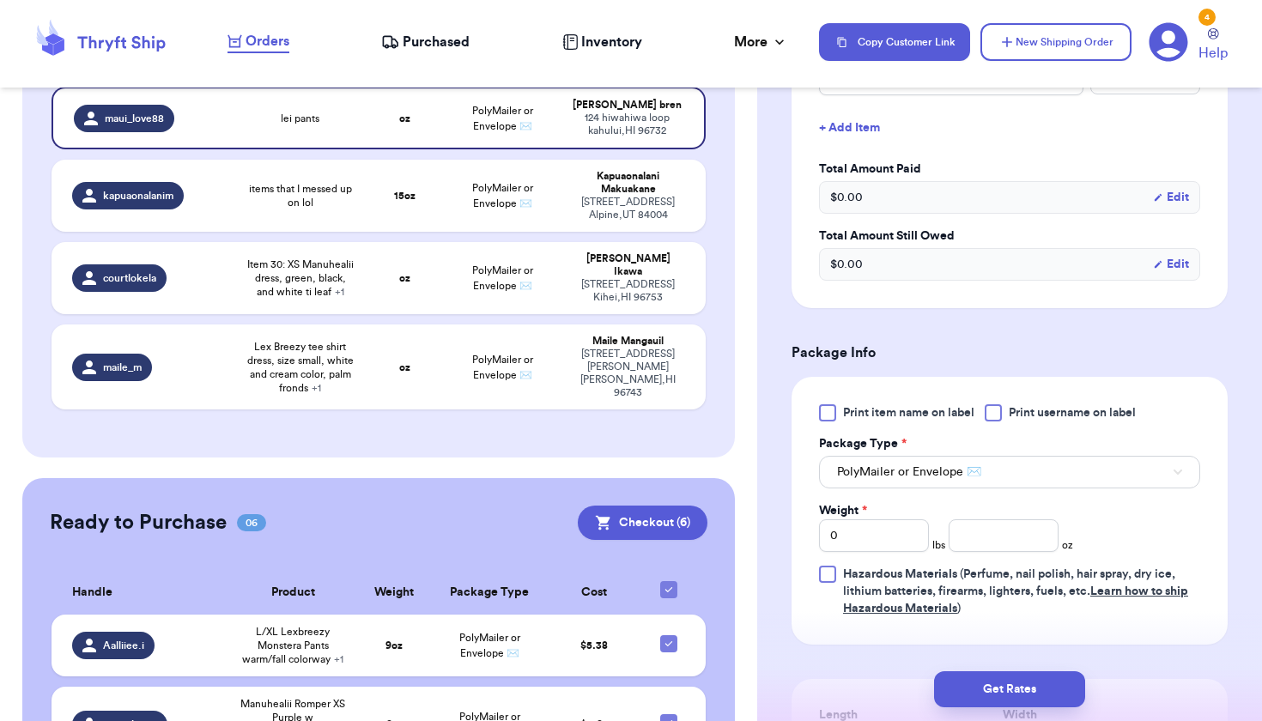
scroll to position [484, 0]
click at [989, 546] on input "number" at bounding box center [1003, 534] width 110 height 33
type input "9"
click at [602, 379] on div "[STREET_ADDRESS][PERSON_NAME]" at bounding box center [628, 374] width 112 height 52
type input "Lex Breezy tee shirt dress, size small, white and cream color, palm fronds"
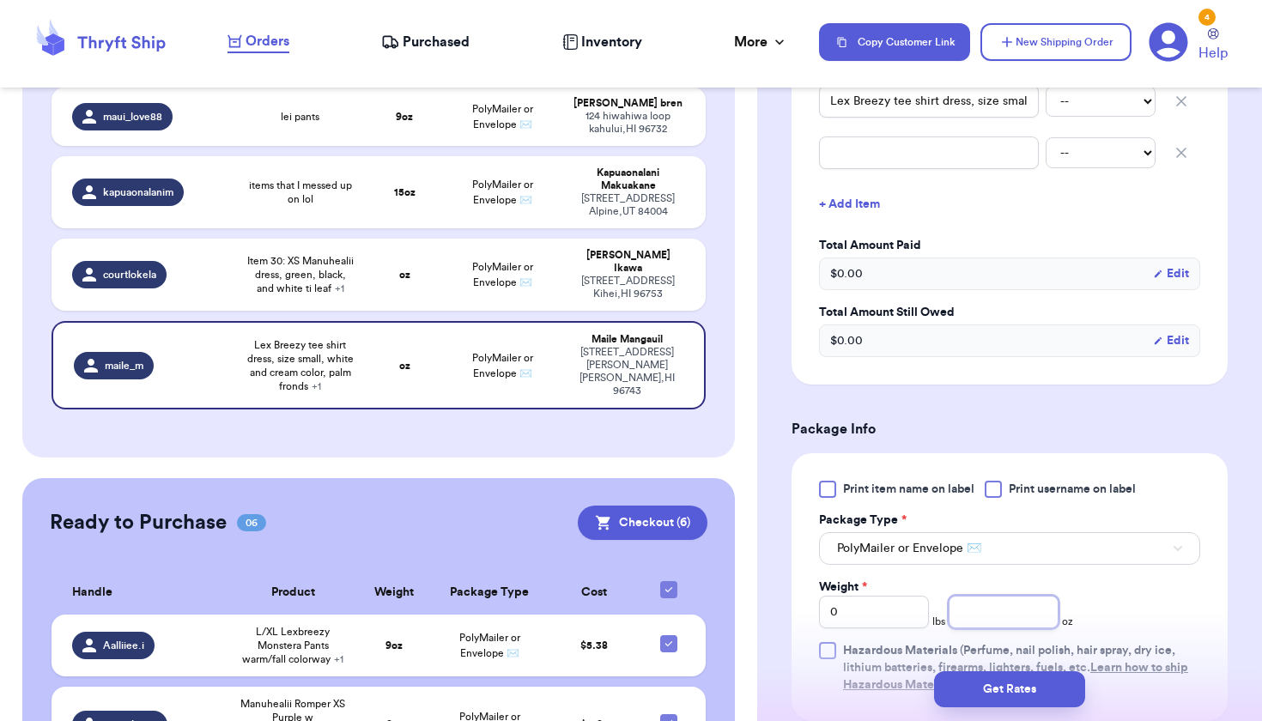
click at [986, 625] on input "number" at bounding box center [1003, 612] width 110 height 33
type input "9"
click at [664, 296] on div "[STREET_ADDRESS]" at bounding box center [628, 288] width 112 height 26
type input "Item 30: XS Manuhealii dress, green, black, and white ti leaf"
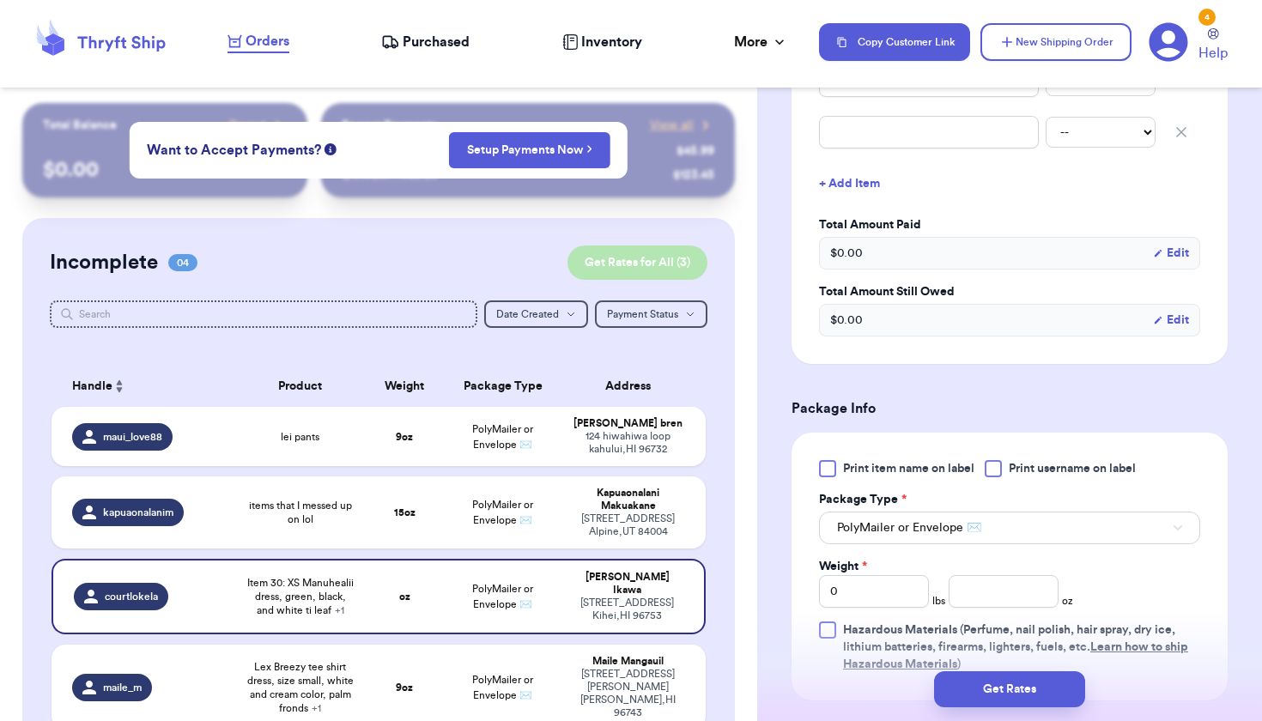
scroll to position [0, 0]
click at [645, 269] on button "Get Rates for All ( 3 )" at bounding box center [637, 262] width 140 height 34
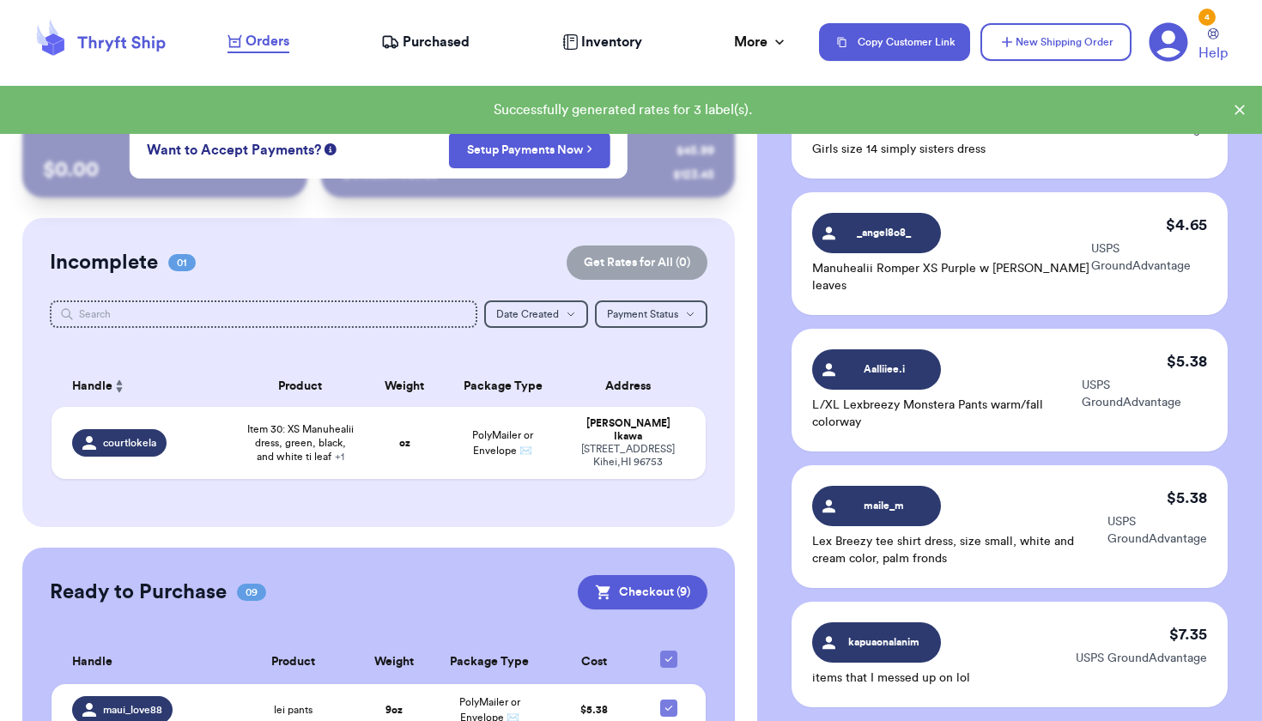
scroll to position [519, 0]
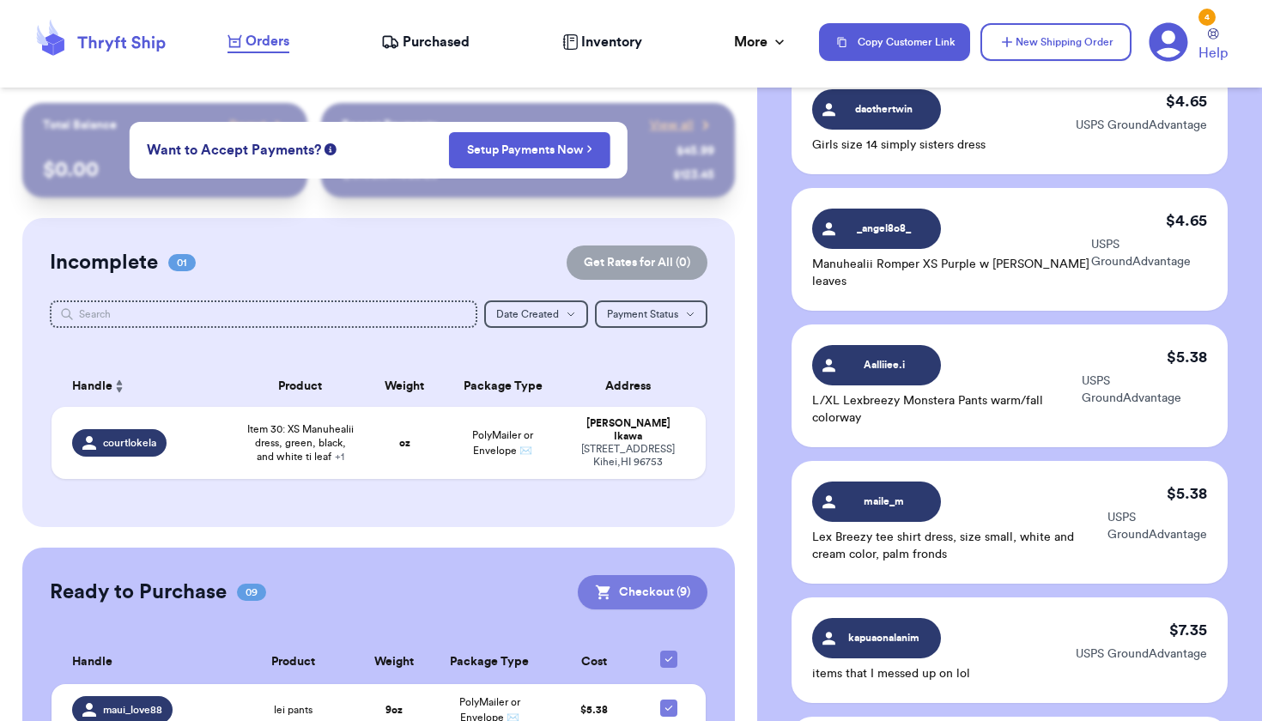
click at [663, 584] on button "Checkout ( 9 )" at bounding box center [643, 592] width 130 height 34
click at [673, 588] on button "Checkout ( 9 )" at bounding box center [643, 592] width 130 height 34
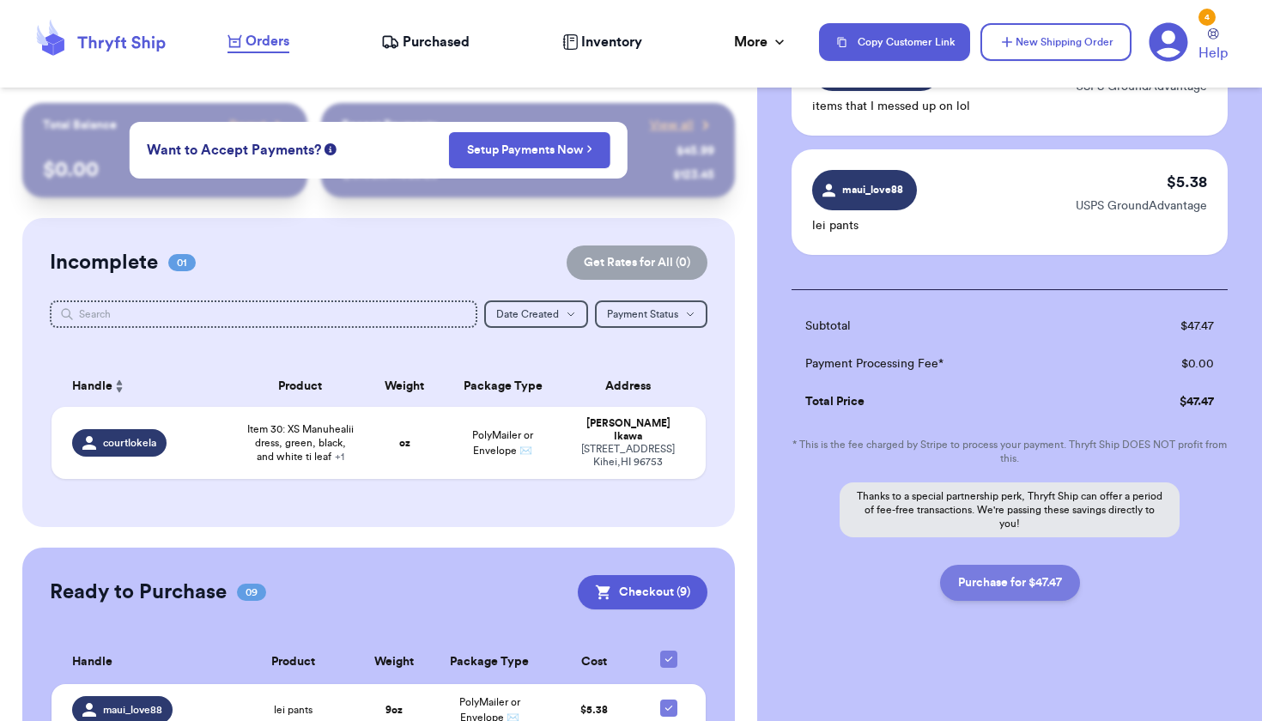
scroll to position [1087, 0]
click at [989, 593] on button "Purchase for $47.47" at bounding box center [1010, 583] width 140 height 36
checkbox input "false"
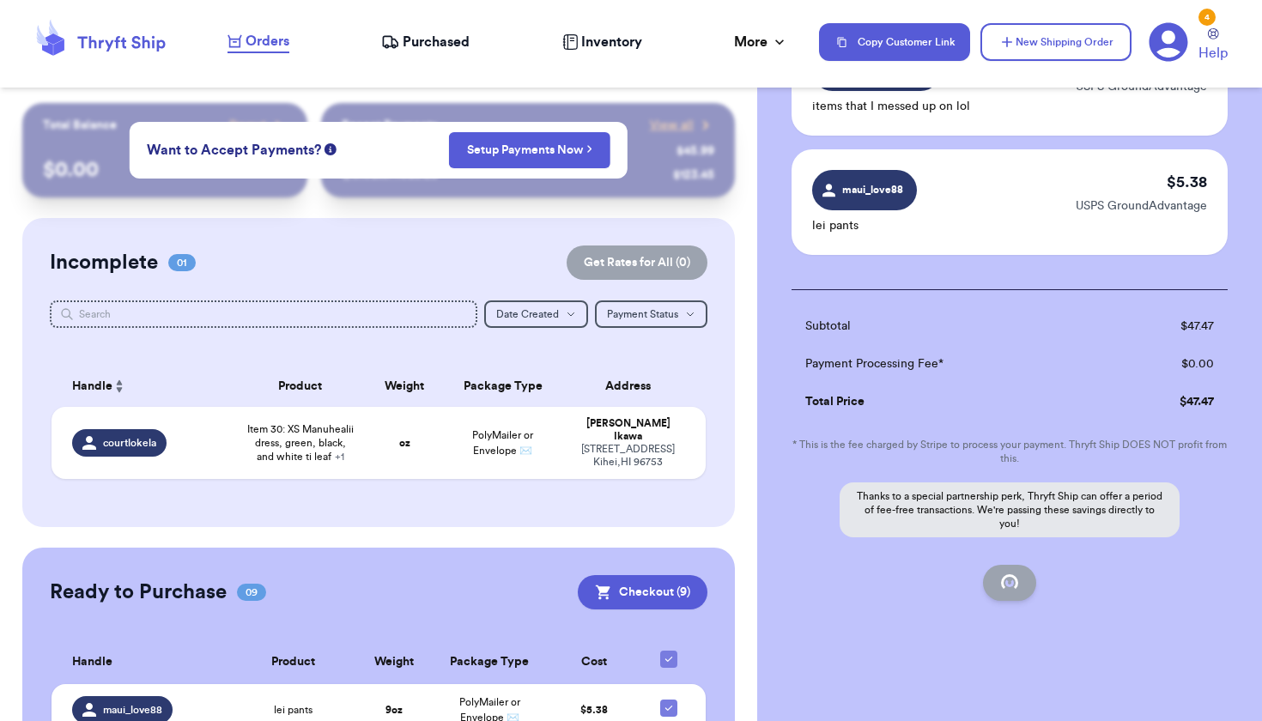
checkbox input "false"
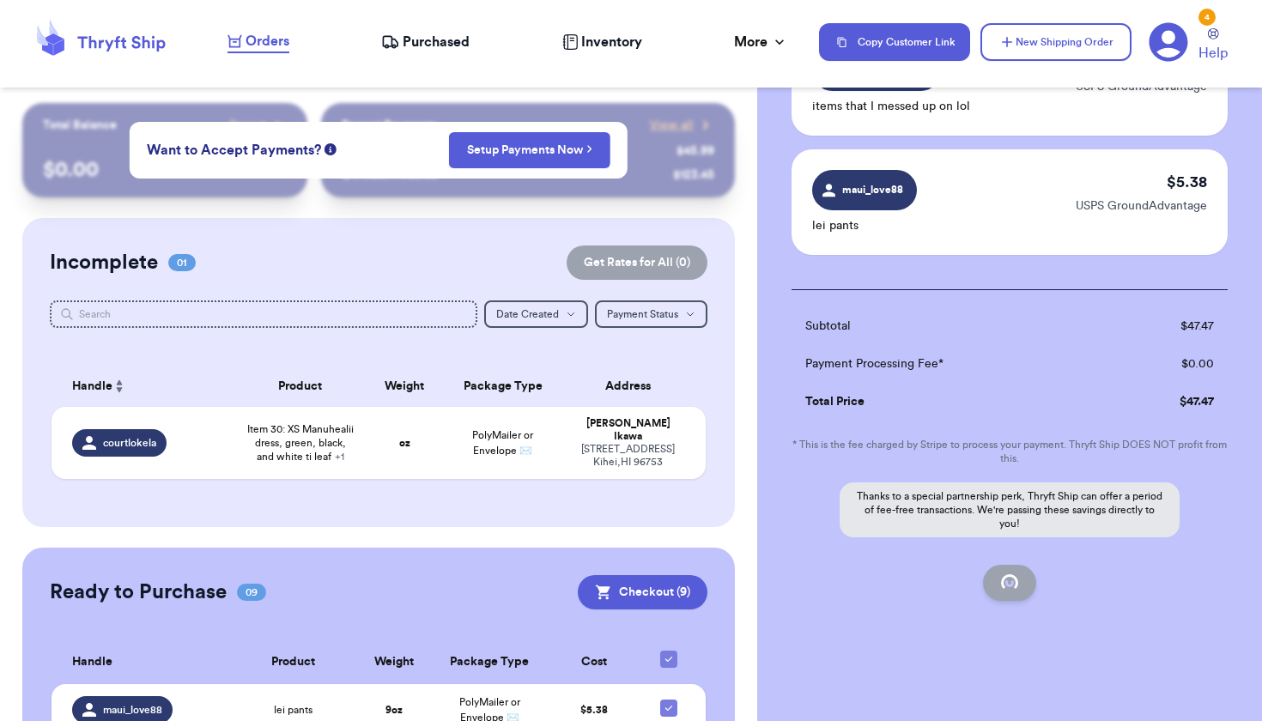
checkbox input "false"
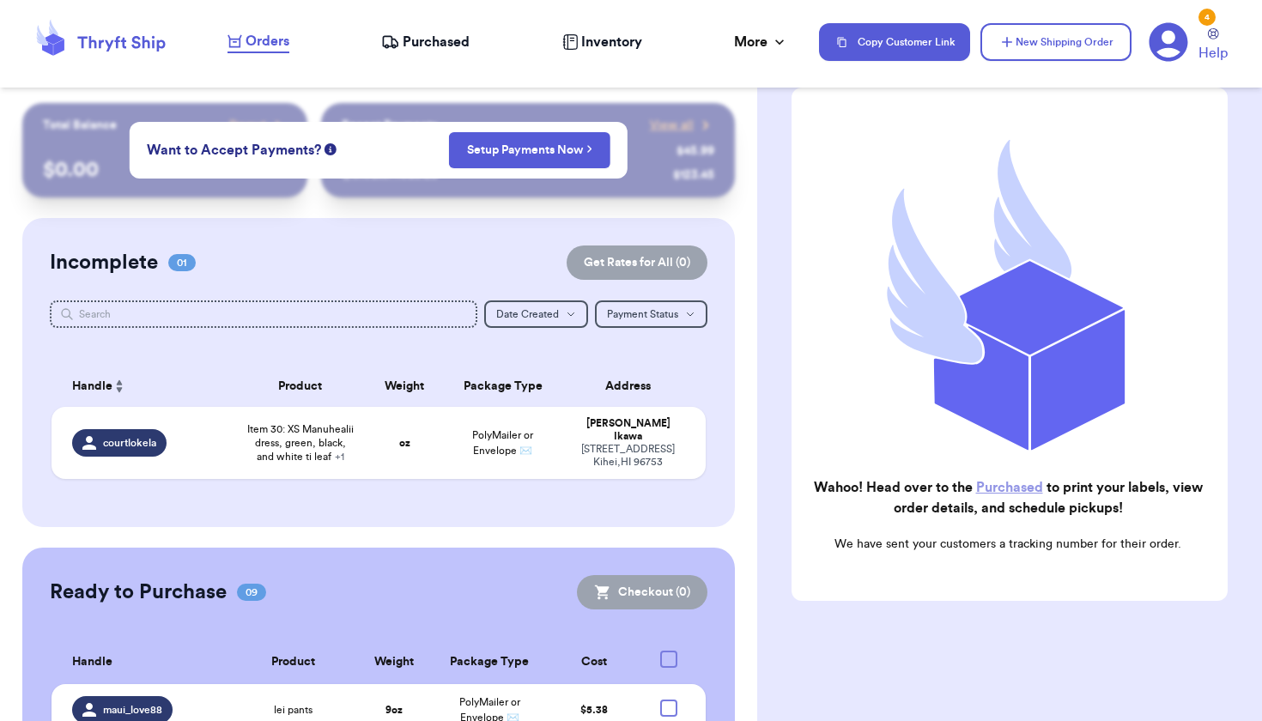
scroll to position [125, 0]
checkbox input "true"
click at [430, 47] on span "Purchased" at bounding box center [436, 42] width 67 height 21
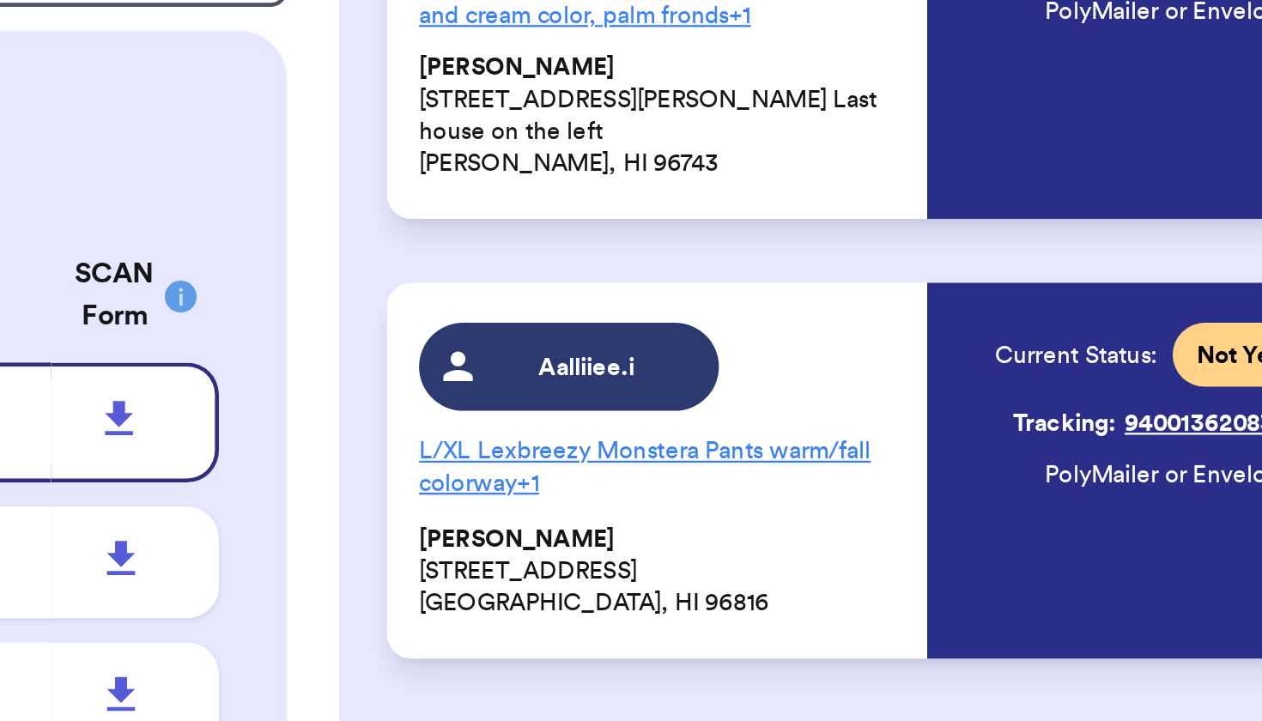
scroll to position [527, 0]
